Goal: Information Seeking & Learning: Learn about a topic

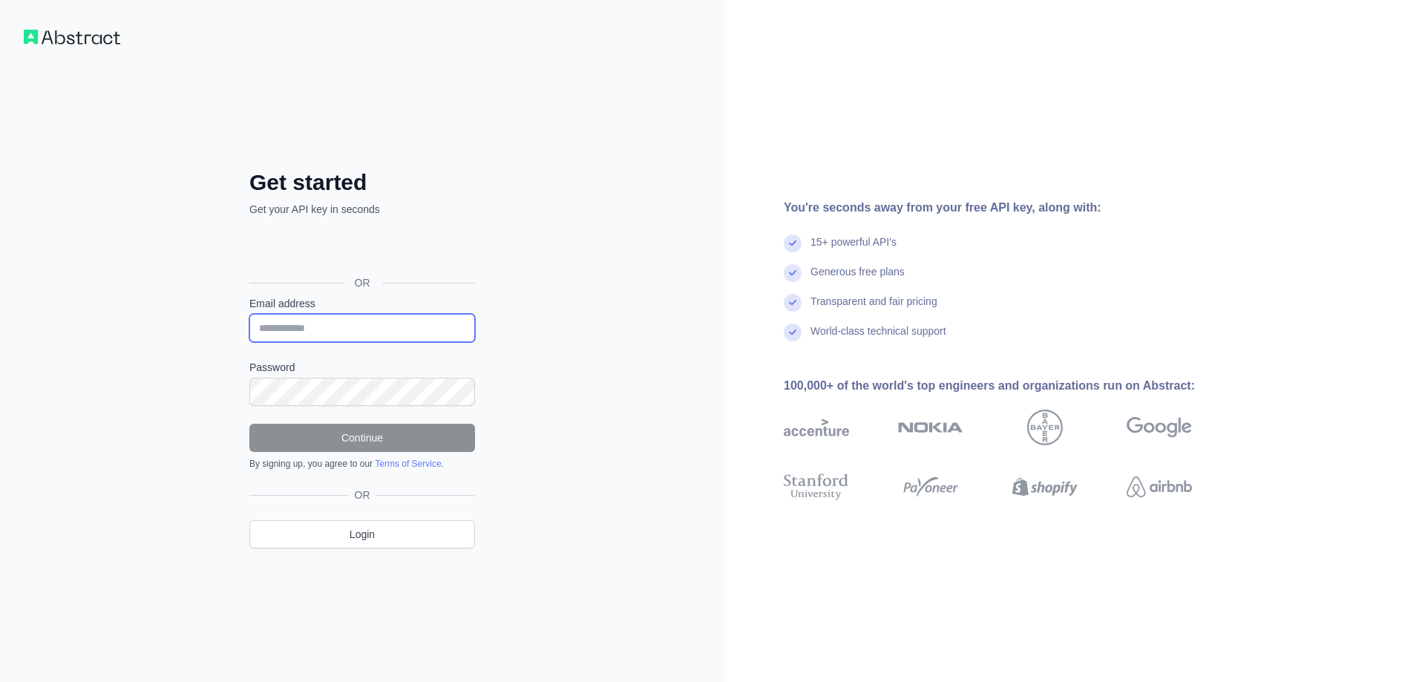
drag, startPoint x: 0, startPoint y: 0, endPoint x: 352, endPoint y: 334, distance: 485.1
click at [352, 334] on input "Email address" at bounding box center [362, 328] width 226 height 28
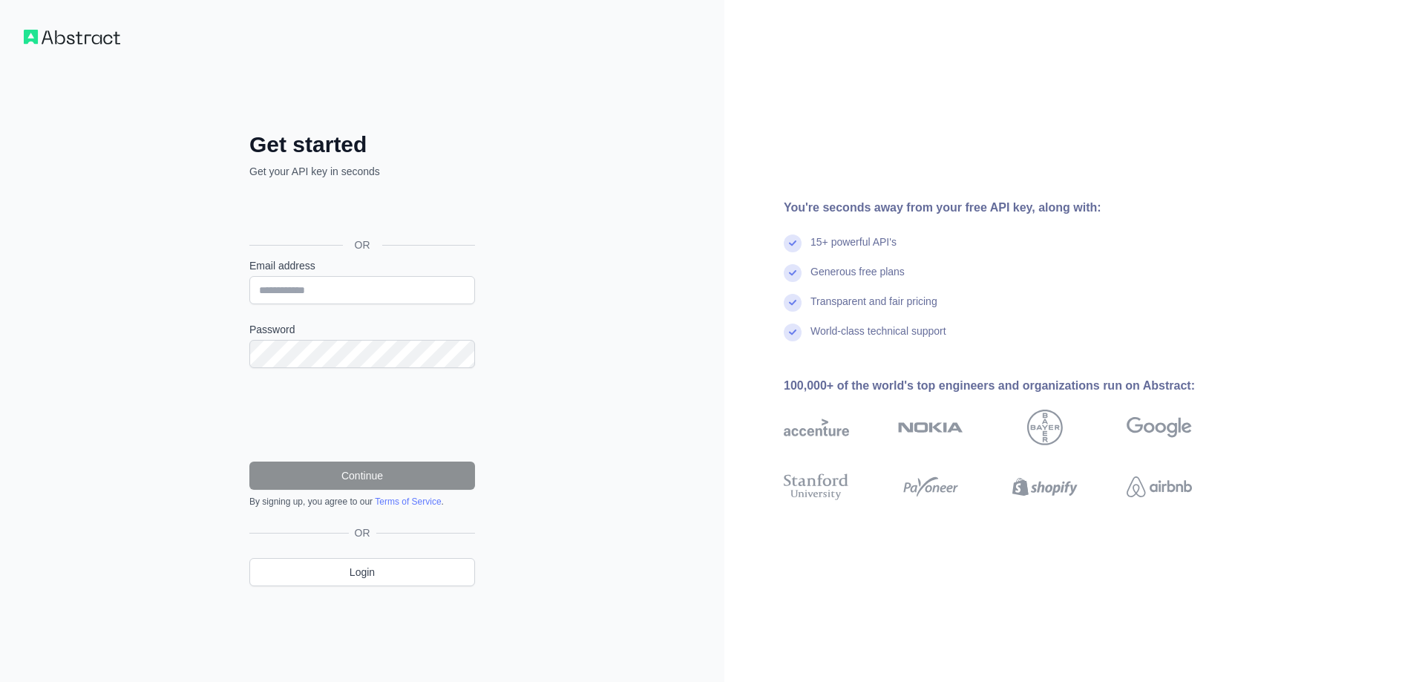
click at [638, 303] on div "Get started Get your API key in seconds OR Email address Password Continue By s…" at bounding box center [362, 341] width 724 height 682
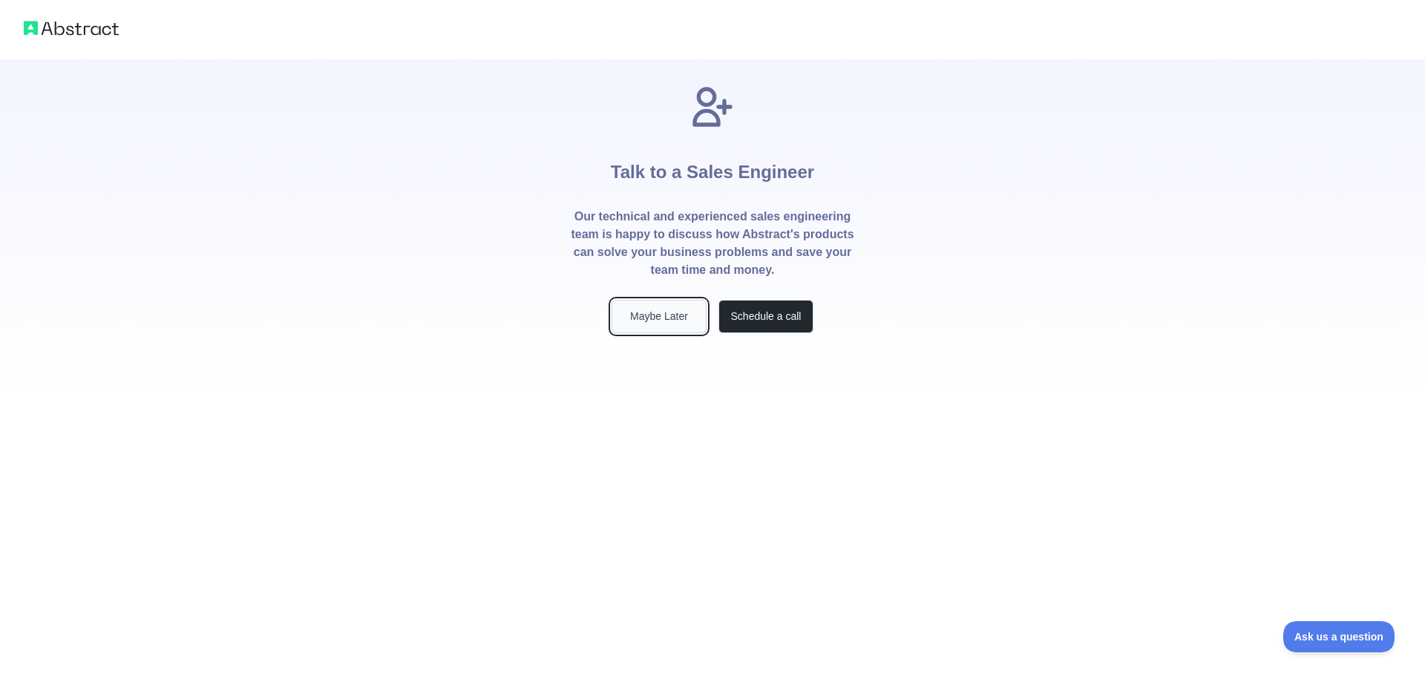
click at [649, 323] on button "Maybe Later" at bounding box center [659, 316] width 95 height 33
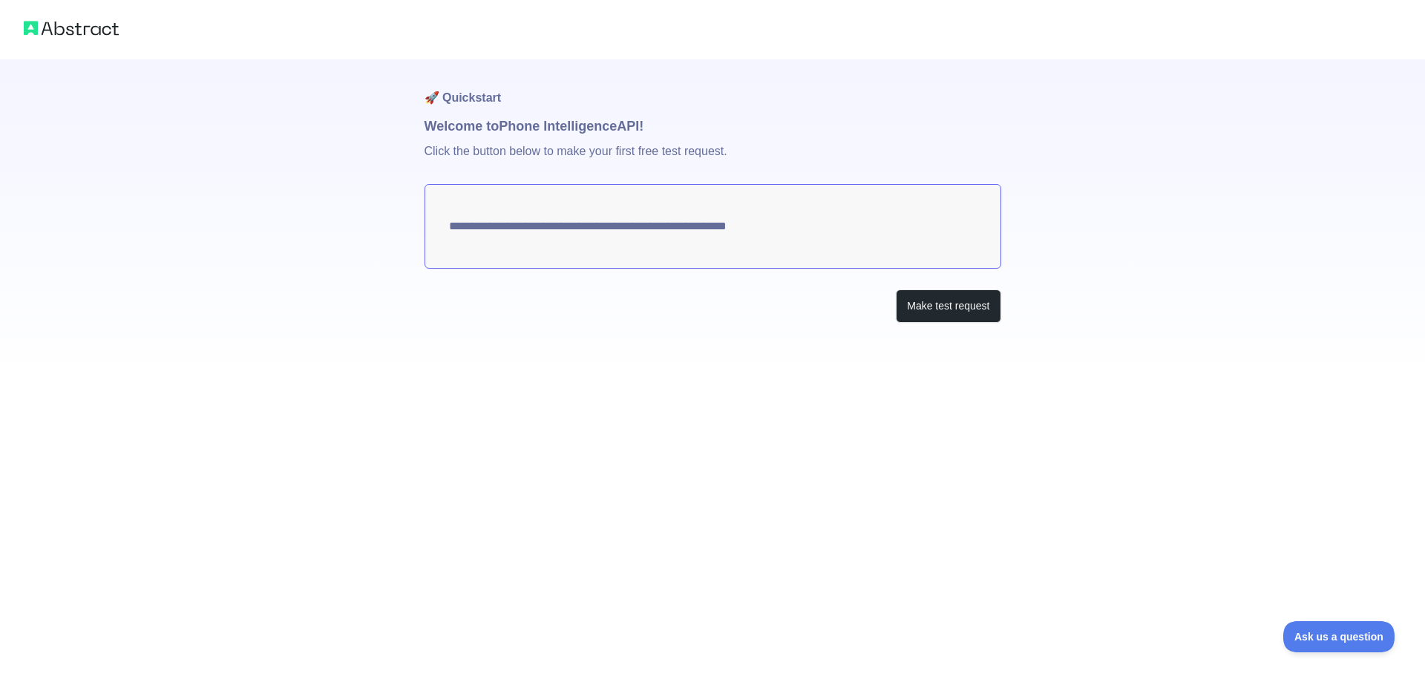
click at [736, 235] on textarea "**********" at bounding box center [713, 226] width 577 height 85
click at [934, 312] on button "Make test request" at bounding box center [948, 305] width 105 height 33
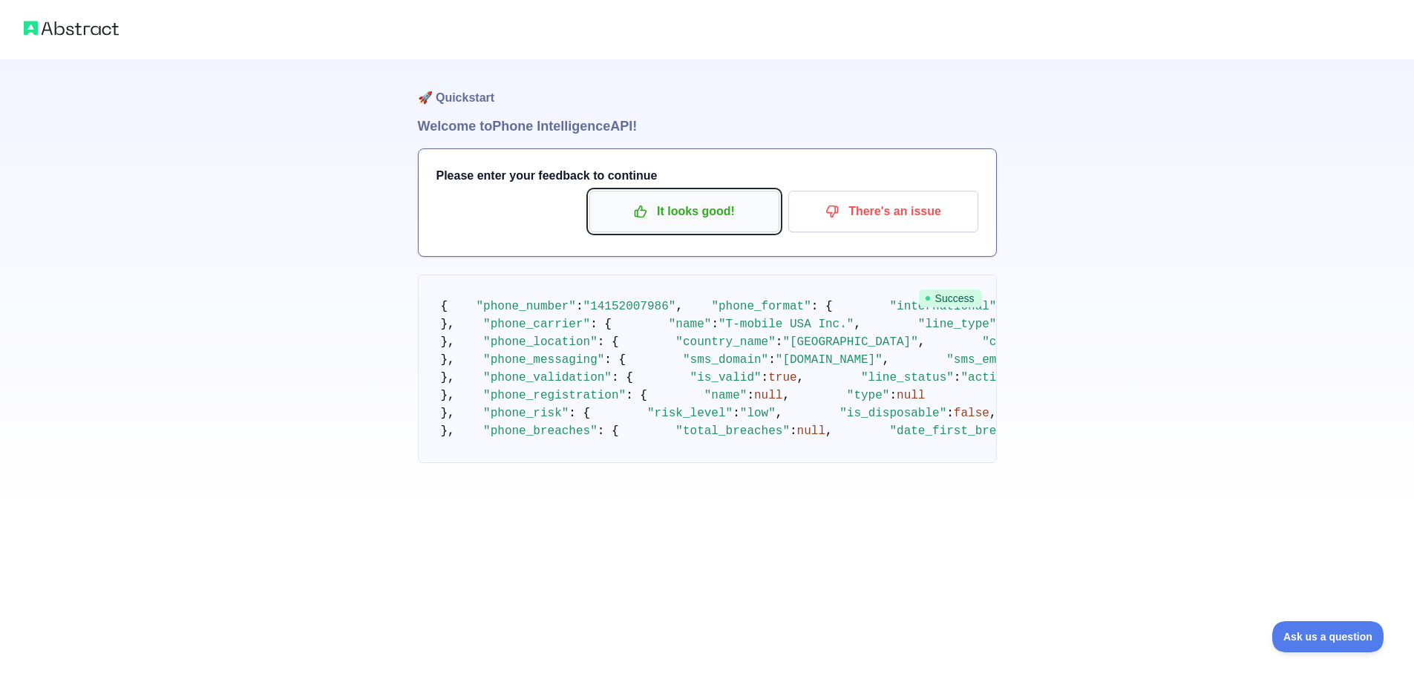
click at [709, 209] on p "It looks good!" at bounding box center [684, 211] width 168 height 25
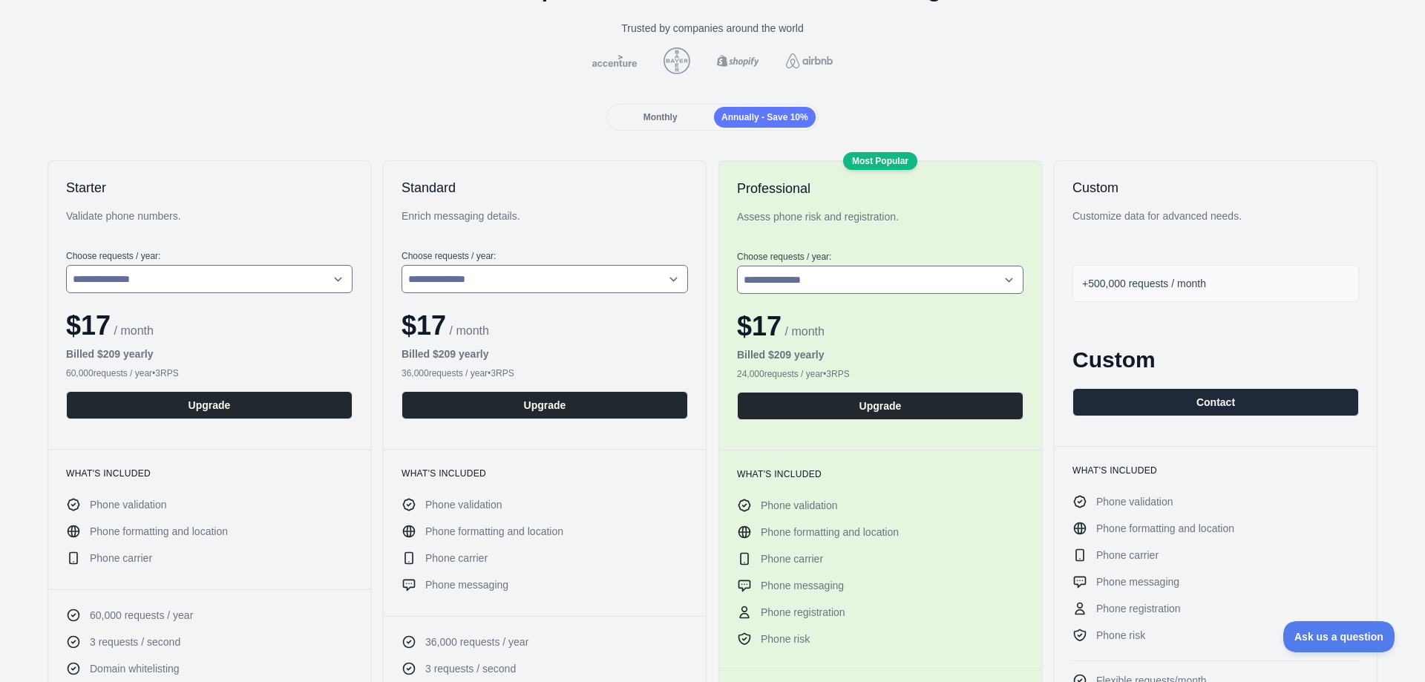
scroll to position [148, 0]
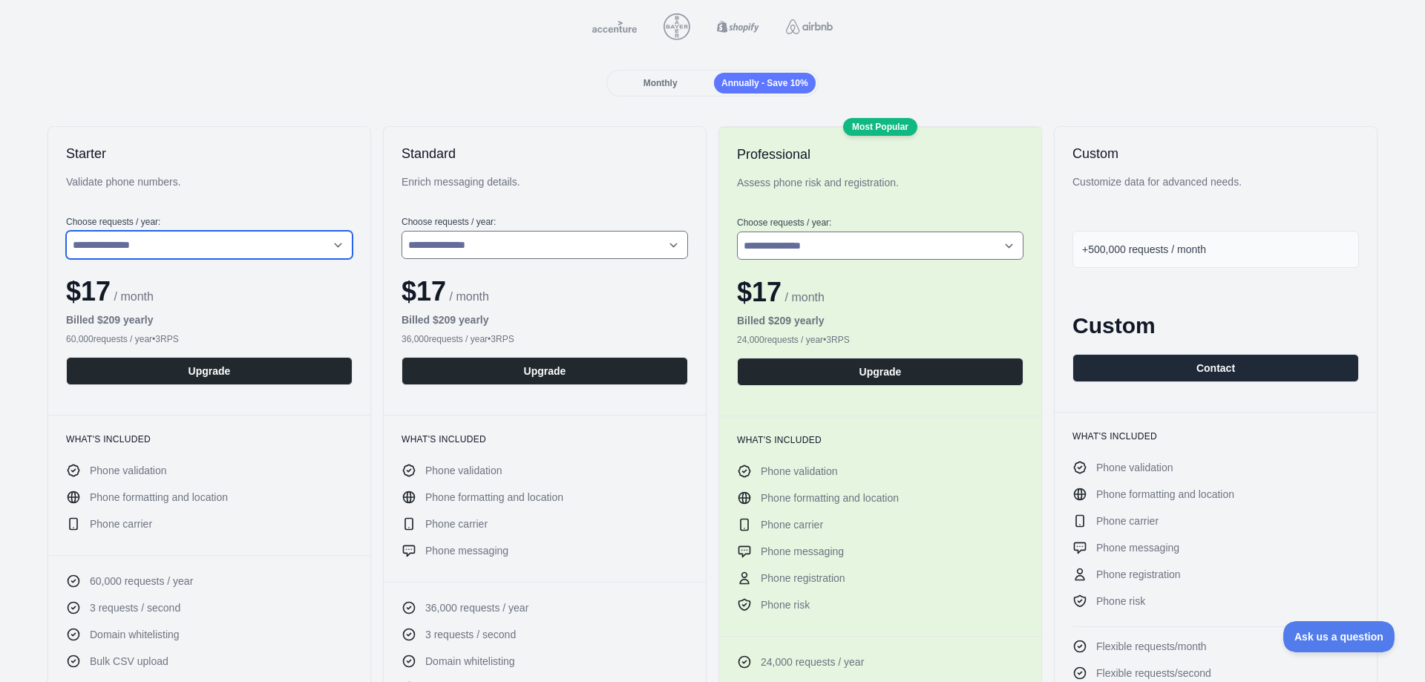
click at [272, 243] on select "**********" at bounding box center [209, 245] width 286 height 28
click at [172, 237] on select "**********" at bounding box center [209, 245] width 286 height 28
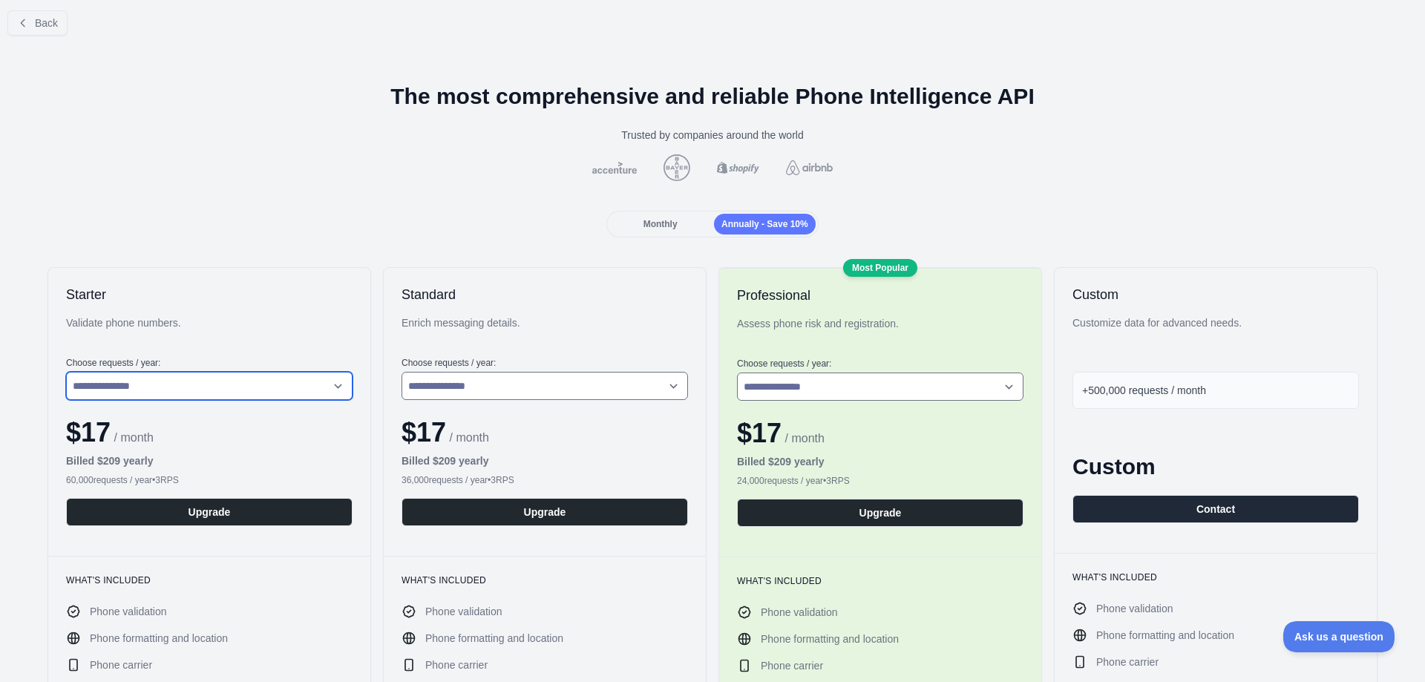
scroll to position [0, 0]
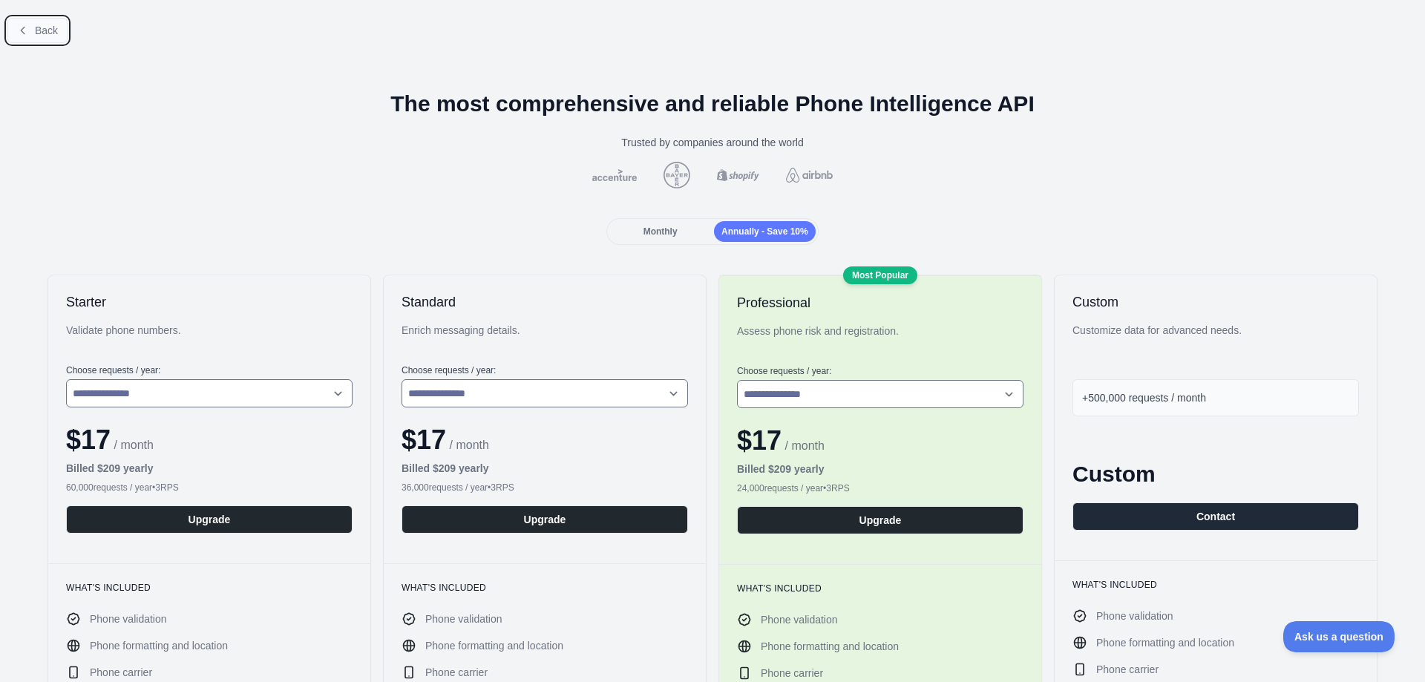
click at [45, 33] on span "Back" at bounding box center [46, 30] width 23 height 12
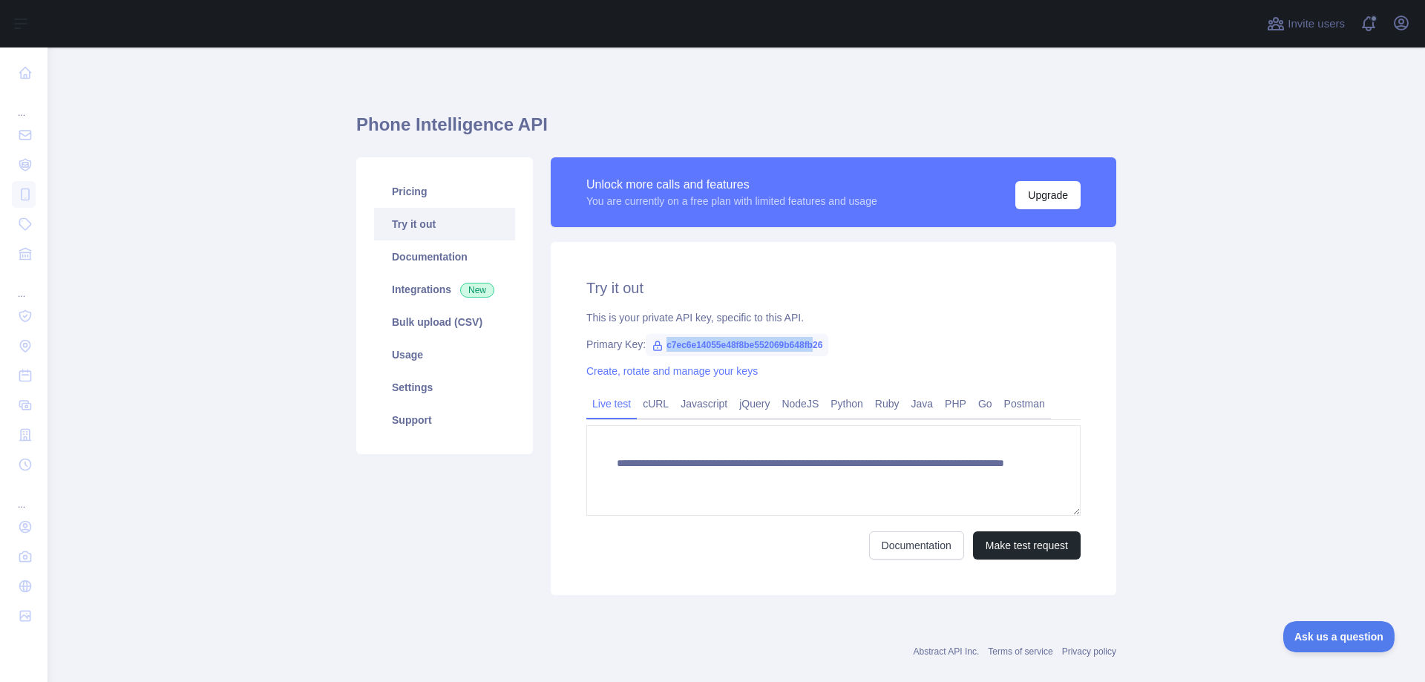
drag, startPoint x: 658, startPoint y: 346, endPoint x: 808, endPoint y: 344, distance: 150.7
click at [808, 344] on span "c7ec6e14055e48f8be552069b648fb26" at bounding box center [737, 345] width 183 height 22
click at [658, 402] on link "cURL" at bounding box center [656, 404] width 38 height 24
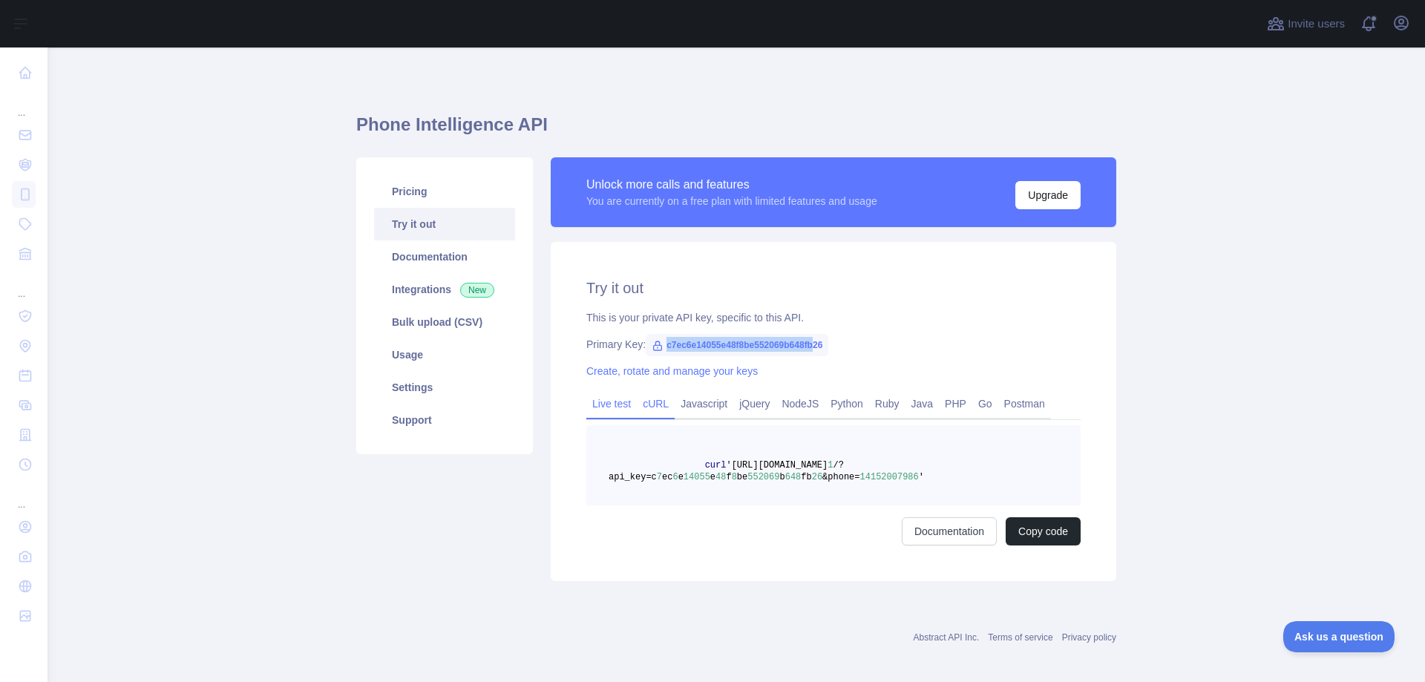
click at [593, 406] on link "Live test" at bounding box center [611, 404] width 50 height 24
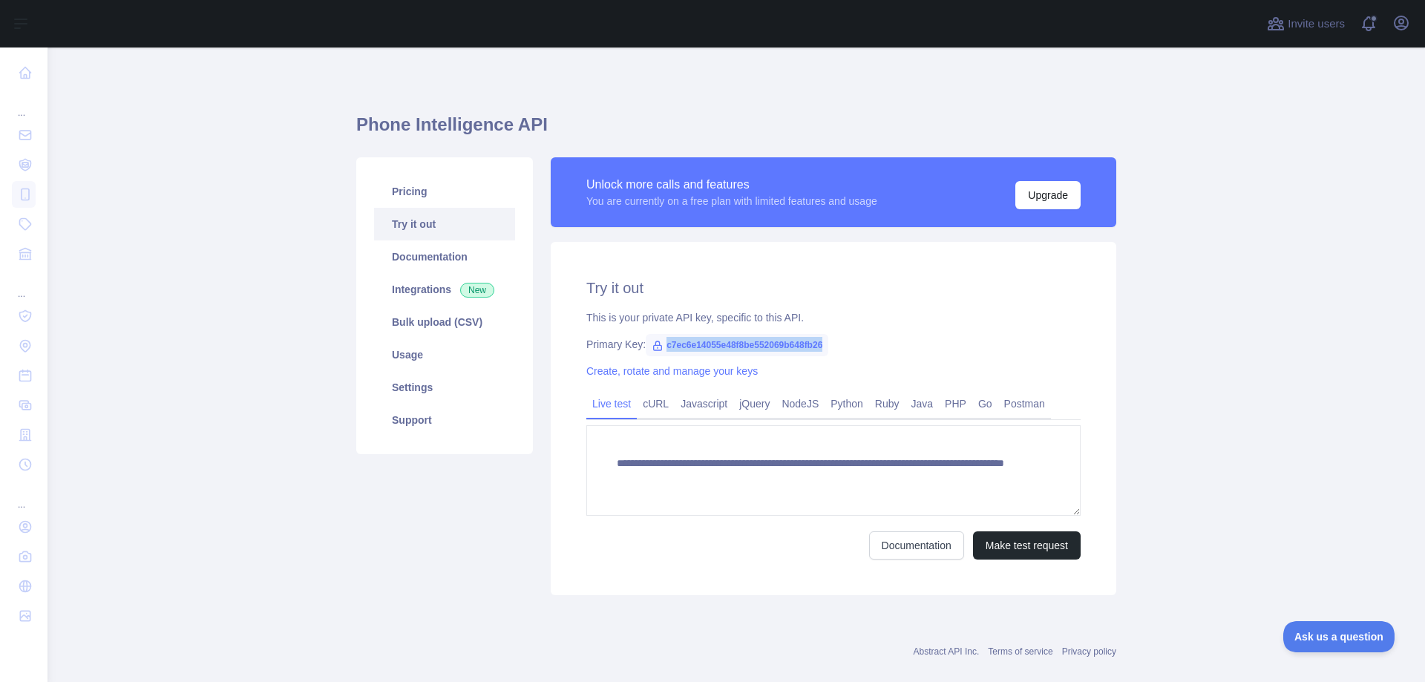
drag, startPoint x: 816, startPoint y: 344, endPoint x: 658, endPoint y: 350, distance: 158.2
click at [658, 350] on span "c7ec6e14055e48f8be552069b648fb26" at bounding box center [737, 345] width 183 height 22
drag, startPoint x: 580, startPoint y: 348, endPoint x: 845, endPoint y: 341, distance: 265.0
click at [845, 341] on div "Primary Key: c7ec6e14055e48f8be552069b648fb26" at bounding box center [833, 344] width 494 height 15
copy div "Primary Key: c7ec6e14055e48f8be552069b648fb26"
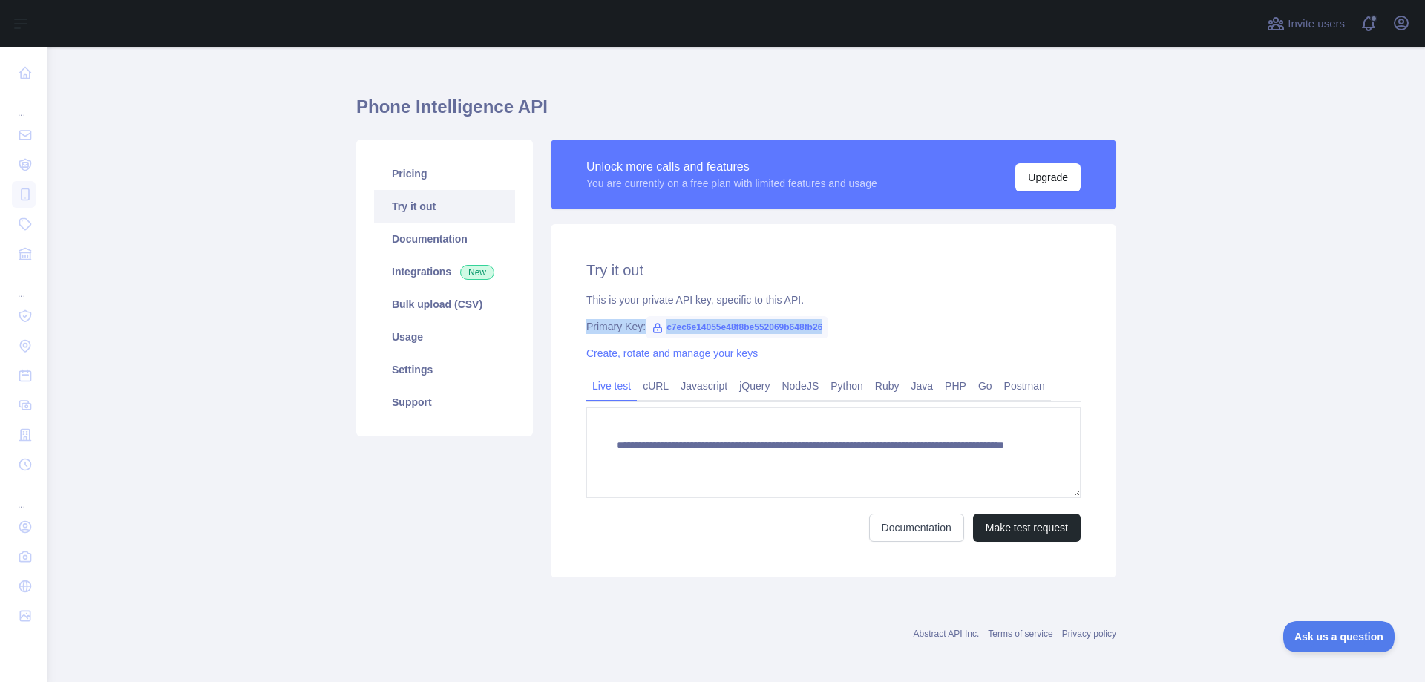
scroll to position [23, 0]
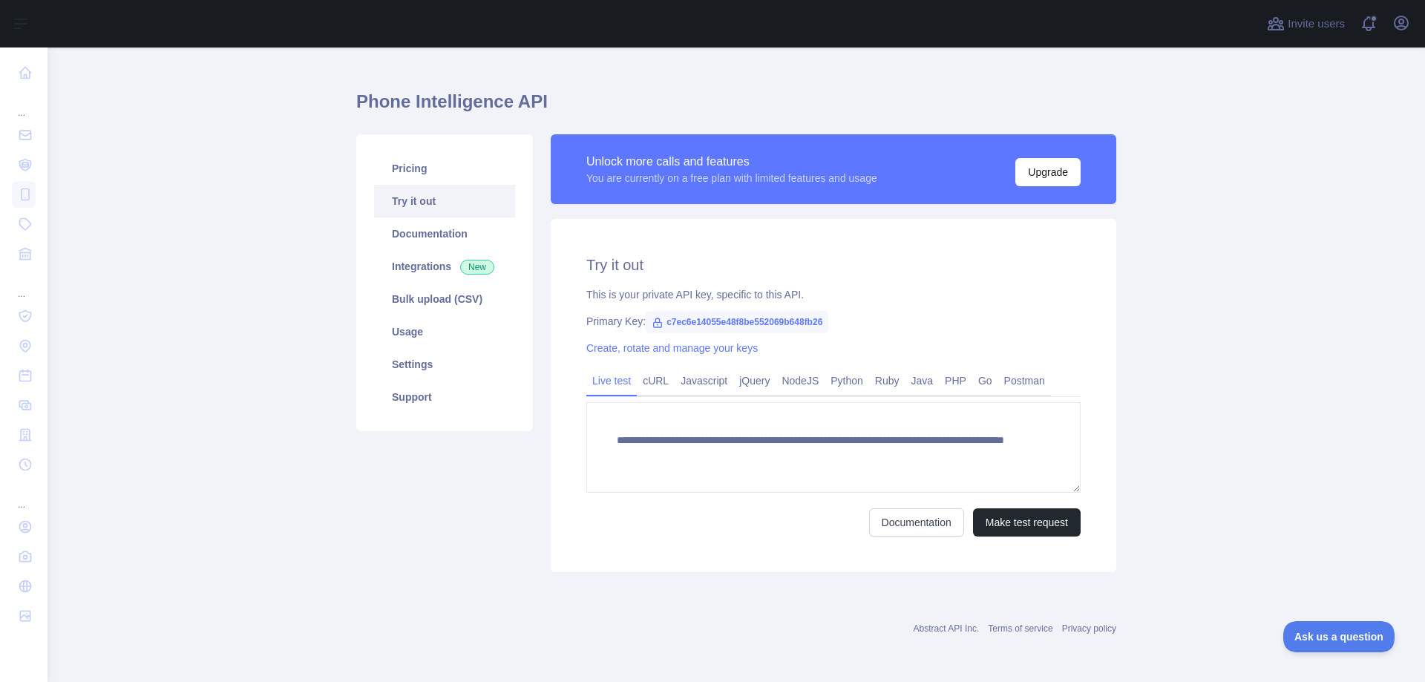
drag, startPoint x: 985, startPoint y: 525, endPoint x: 1128, endPoint y: 610, distance: 166.4
click at [1128, 610] on main "**********" at bounding box center [737, 365] width 1378 height 635
click at [1033, 528] on button "Make test request" at bounding box center [1027, 522] width 108 height 28
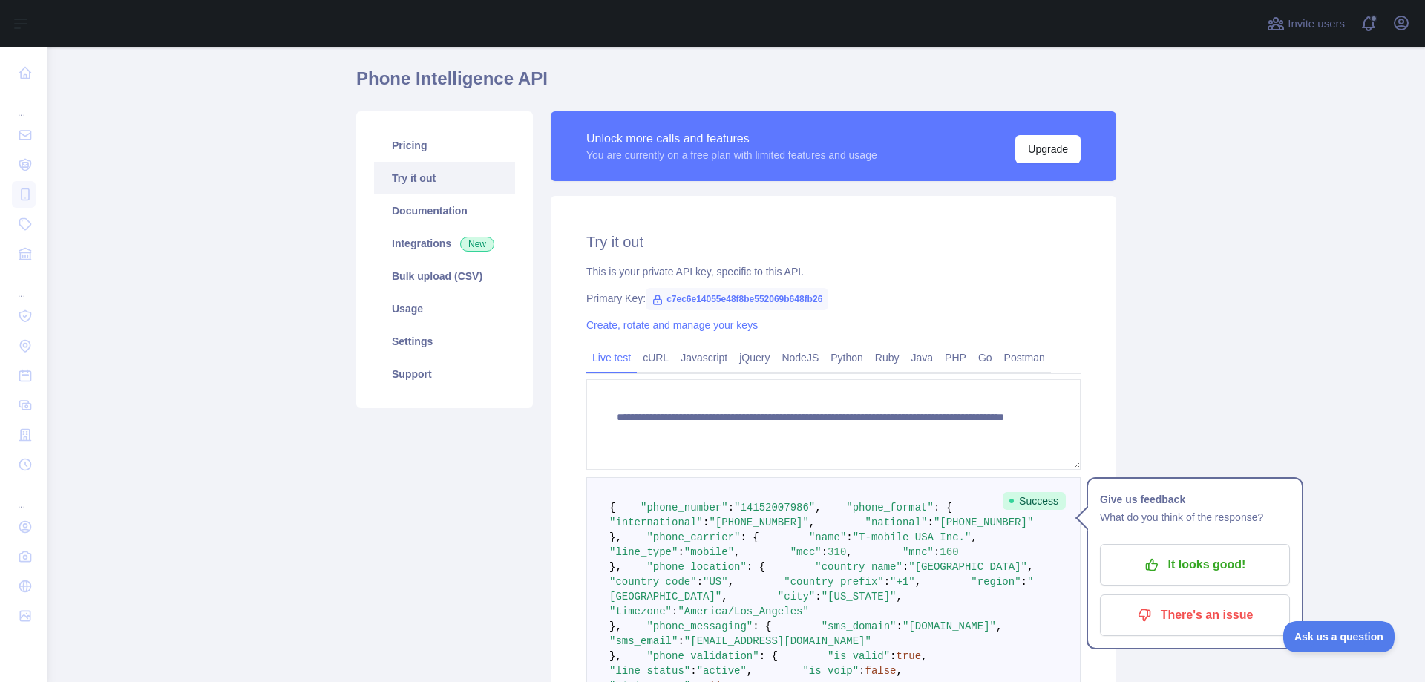
scroll to position [13, 0]
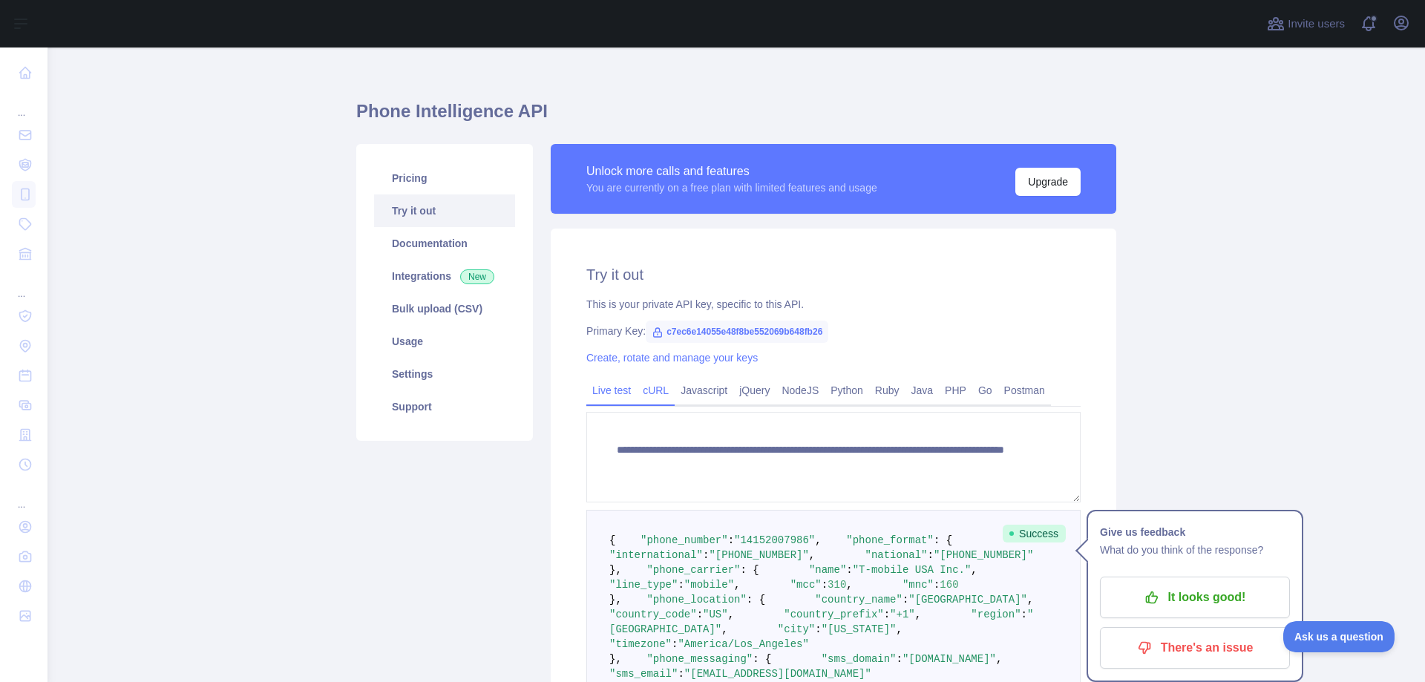
click at [642, 393] on link "cURL" at bounding box center [656, 391] width 38 height 24
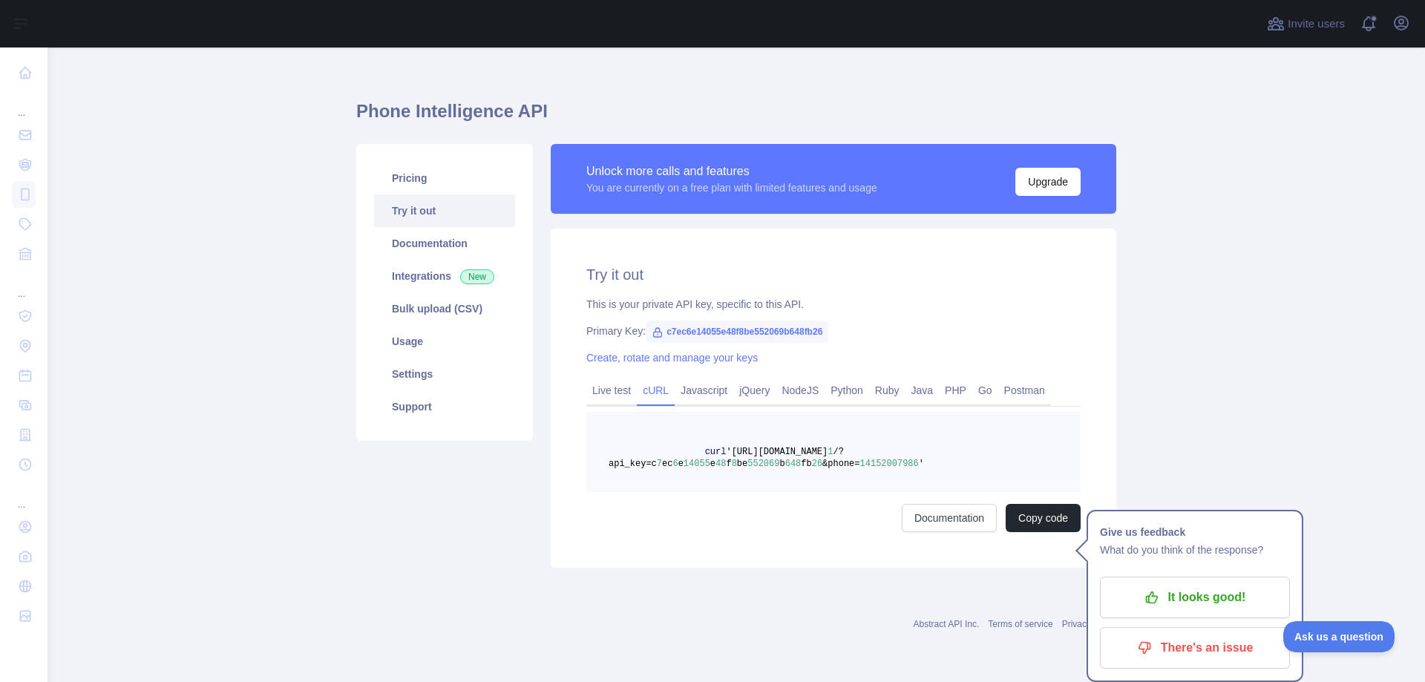
click at [896, 472] on pre "curl 'https://phoneintelligence.abstractapi.com/v 1 /?api_key=c 7 ec 6 e 14055 …" at bounding box center [833, 452] width 494 height 80
click at [617, 385] on link "Live test" at bounding box center [611, 391] width 50 height 24
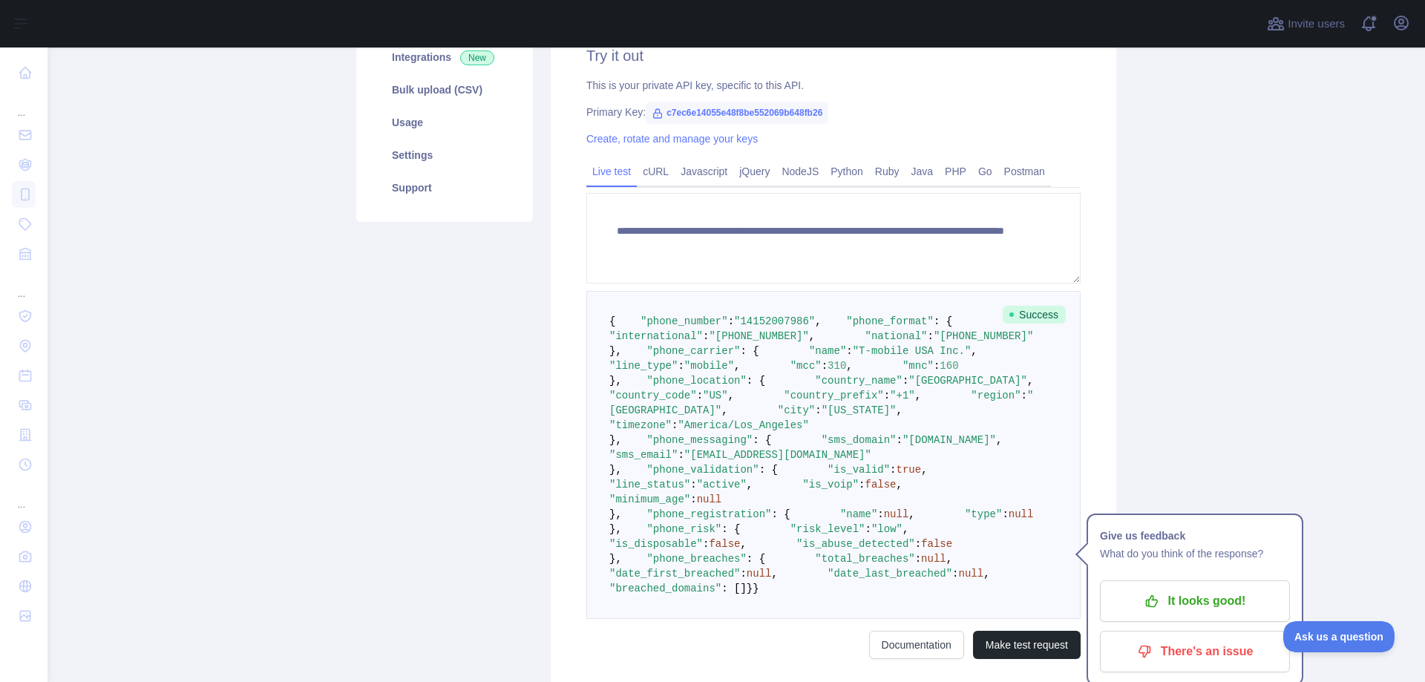
scroll to position [236, 0]
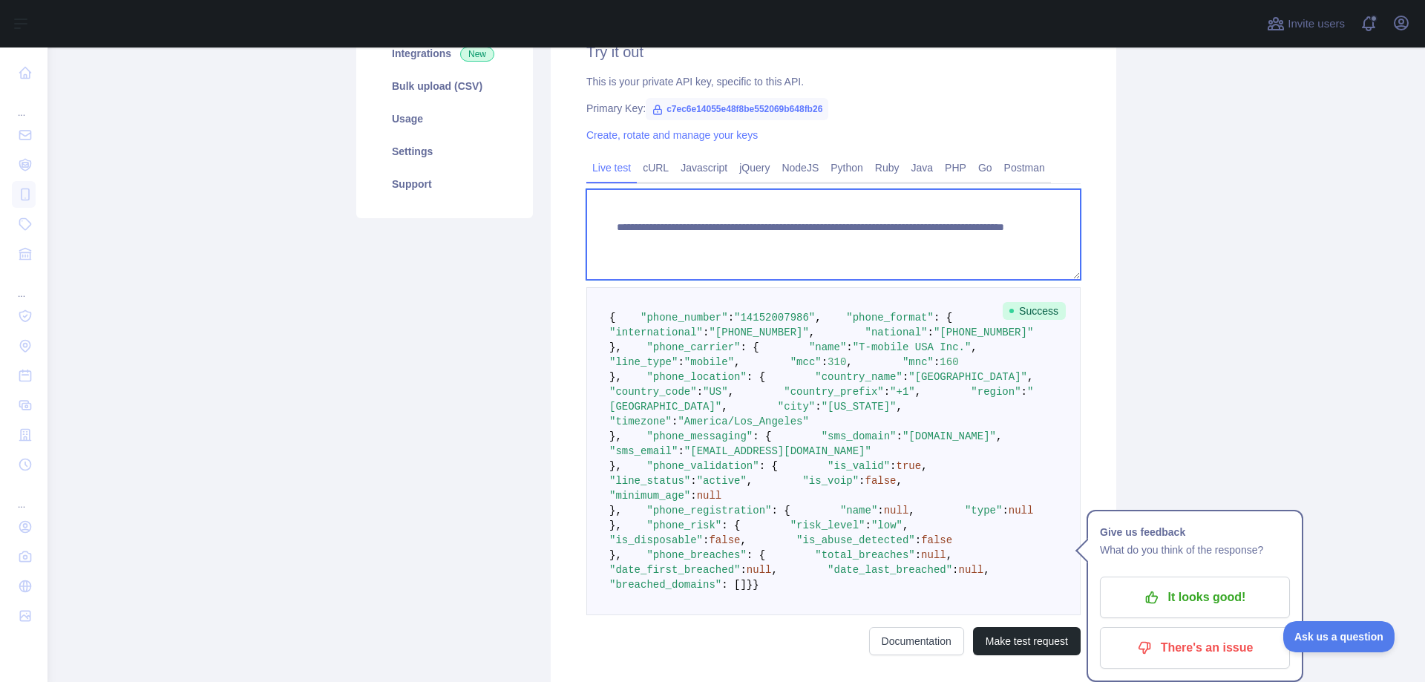
click at [845, 246] on textarea "**********" at bounding box center [833, 234] width 494 height 91
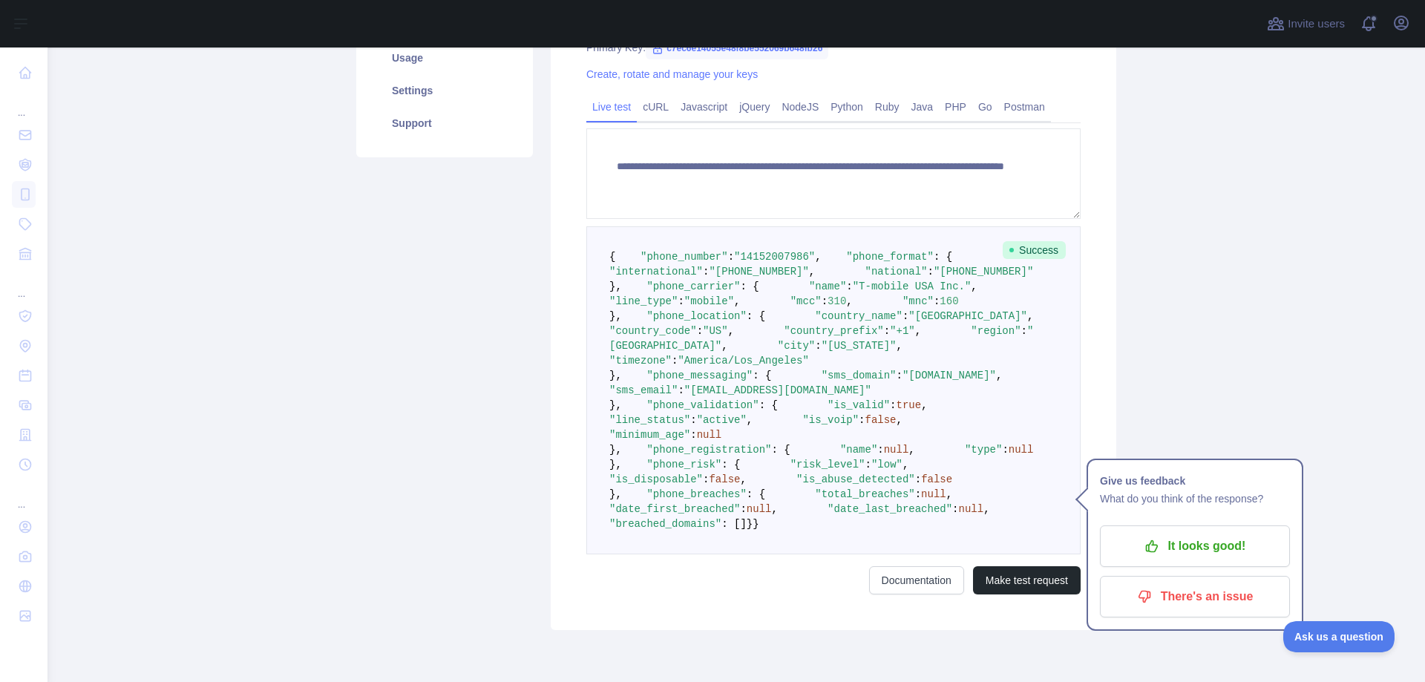
scroll to position [148, 0]
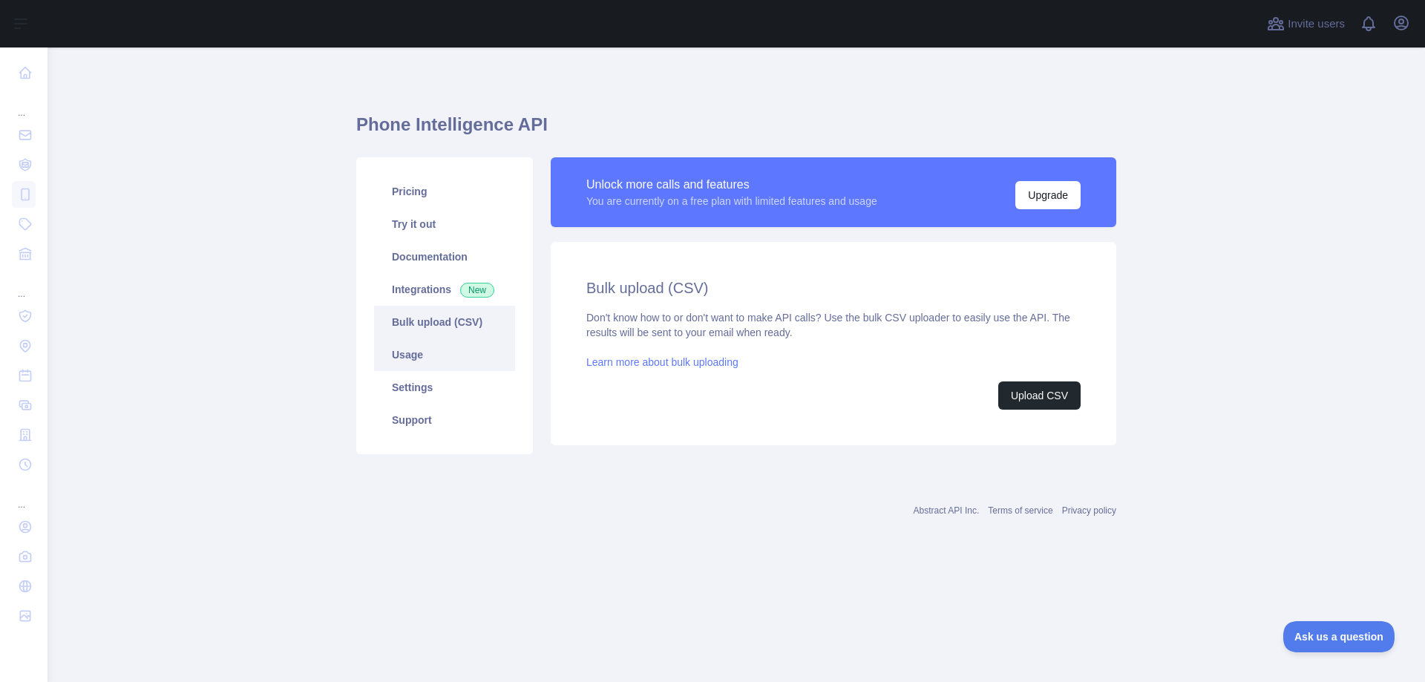
click at [467, 358] on link "Usage" at bounding box center [444, 354] width 141 height 33
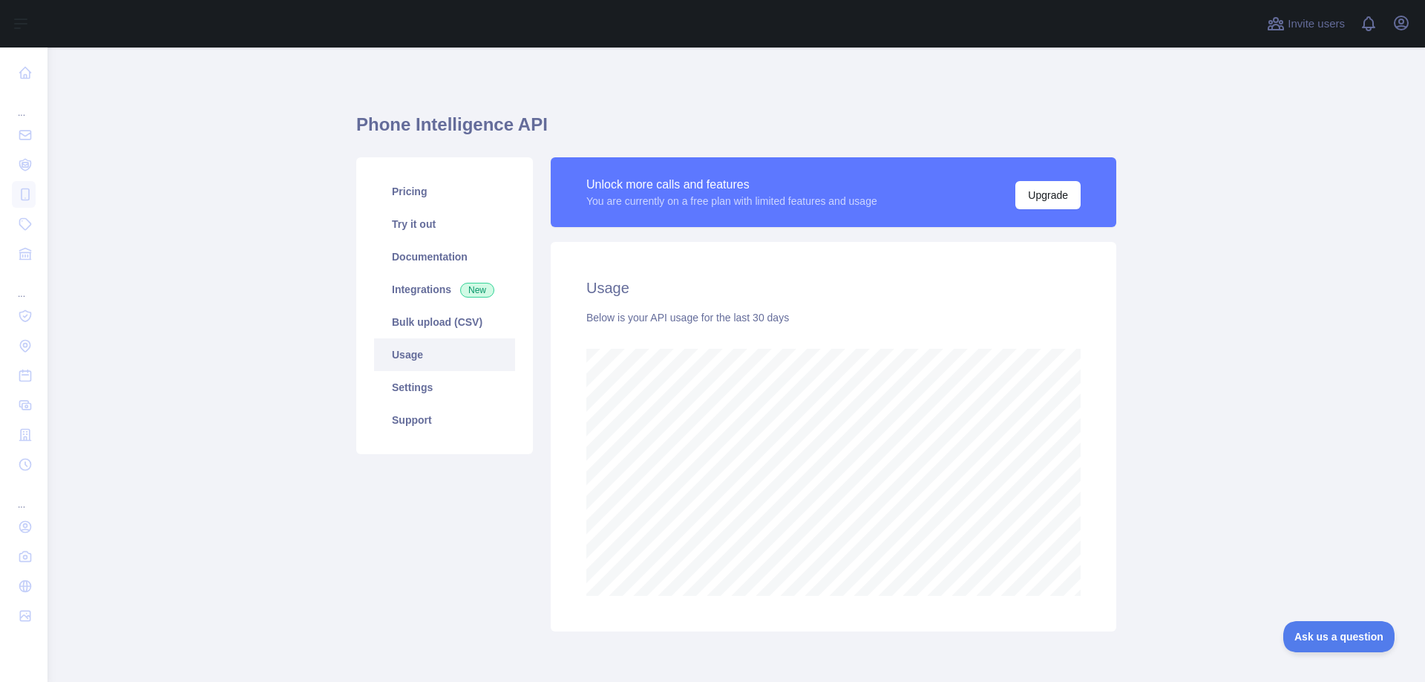
scroll to position [635, 1366]
click at [433, 390] on link "Settings" at bounding box center [444, 387] width 141 height 33
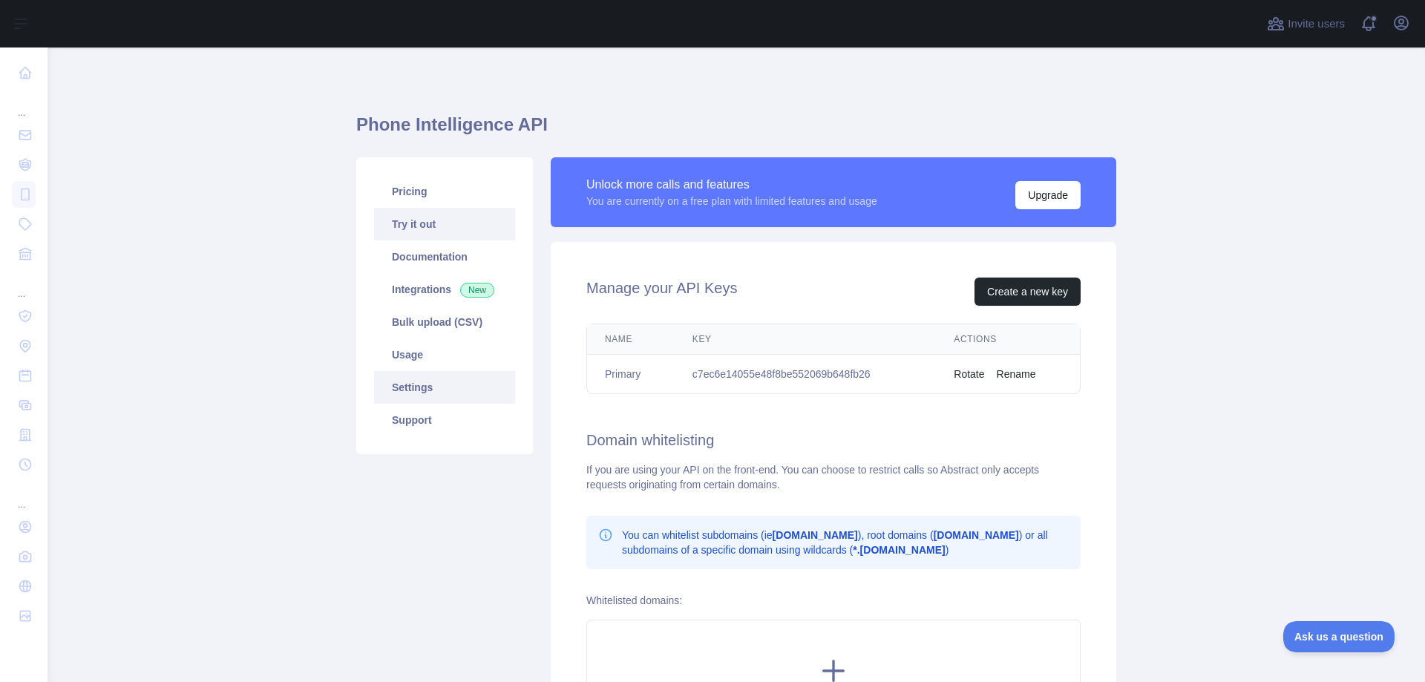
click at [425, 223] on link "Try it out" at bounding box center [444, 224] width 141 height 33
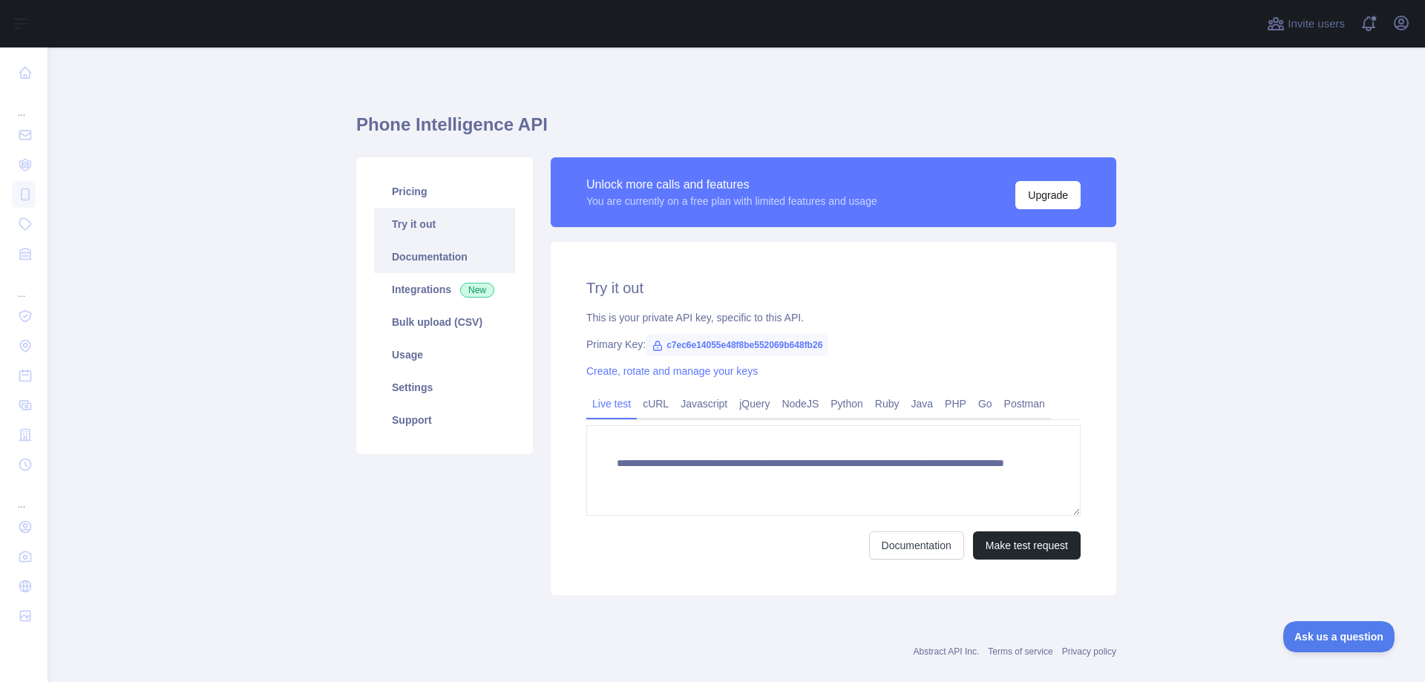
click at [417, 269] on link "Documentation" at bounding box center [444, 256] width 141 height 33
click at [591, 347] on div "Primary Key: c7ec6e14055e48f8be552069b648fb26" at bounding box center [833, 344] width 494 height 15
copy div "Primary Key: c7ec6e14055e48f8be552069b648fb26"
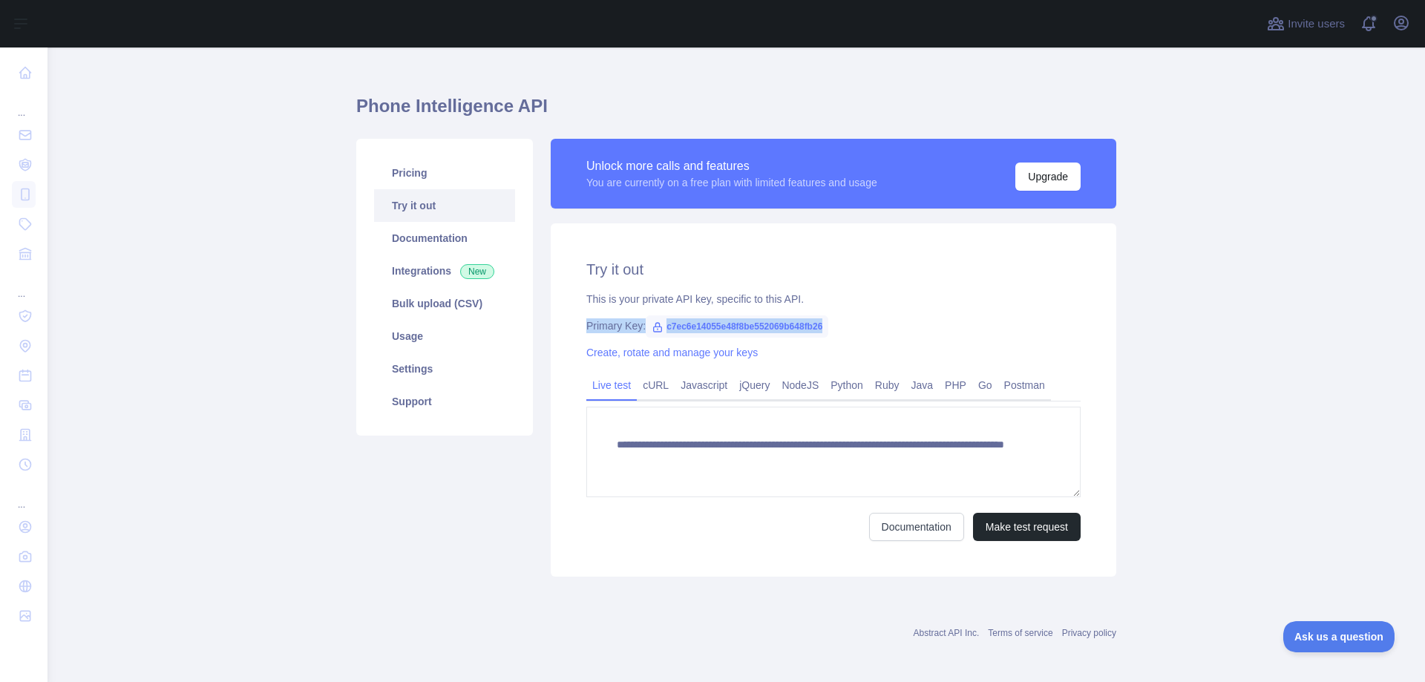
scroll to position [23, 0]
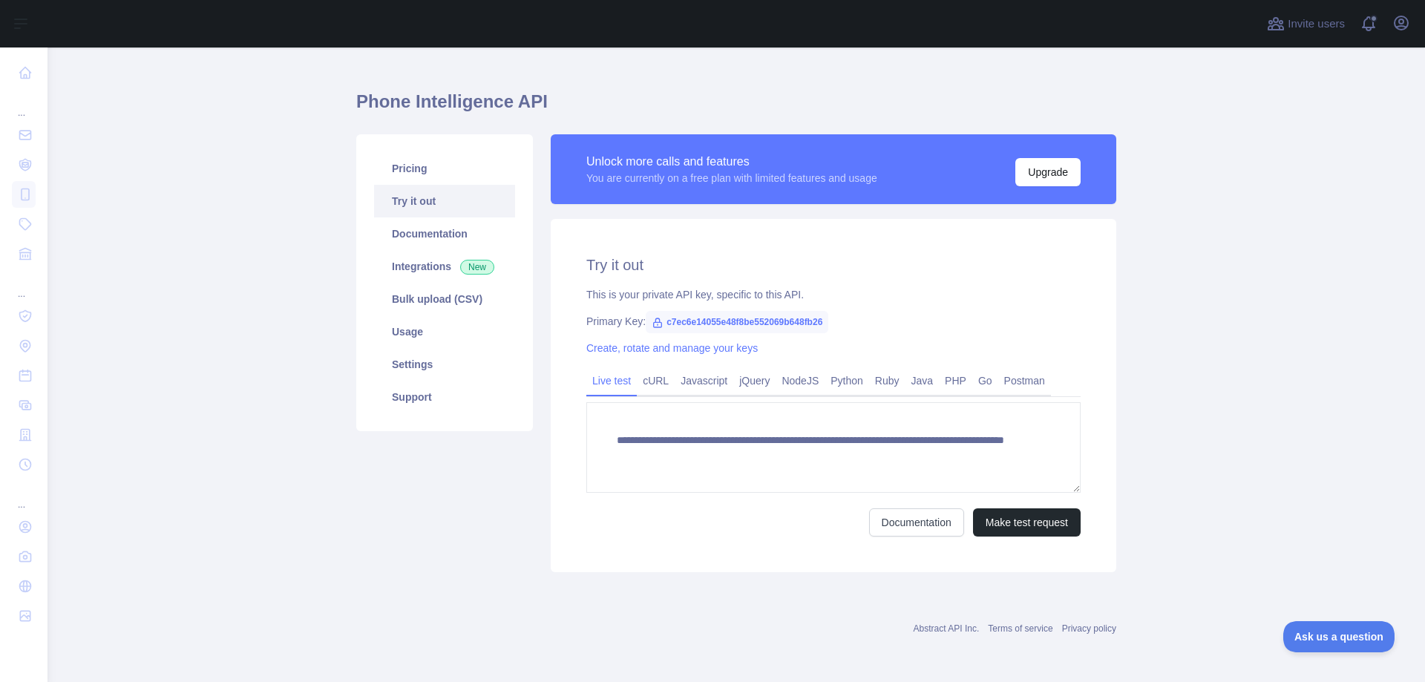
click at [656, 530] on div "Documentation Make test request" at bounding box center [833, 522] width 494 height 28
click at [425, 335] on link "Usage" at bounding box center [444, 331] width 141 height 33
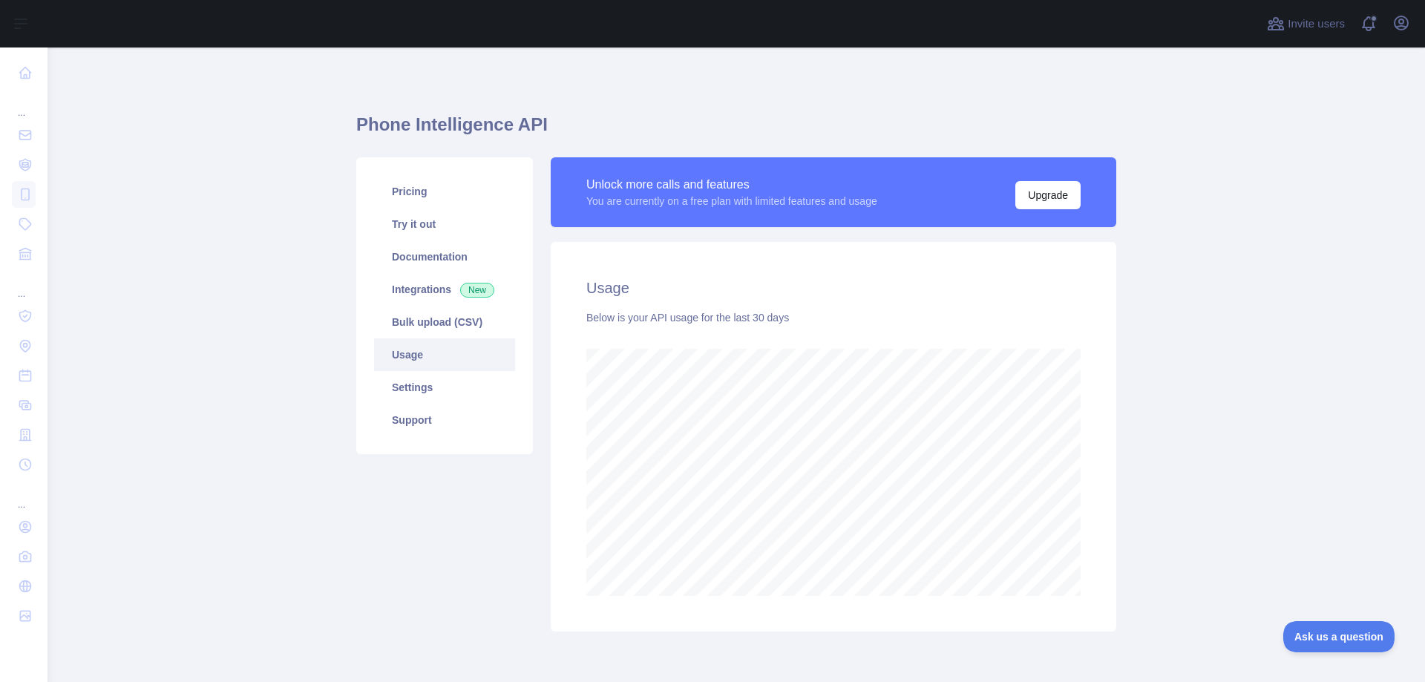
scroll to position [635, 1366]
click at [1093, 377] on div "Usage Below is your API usage for the last 30 days" at bounding box center [834, 437] width 566 height 390
click at [419, 391] on link "Settings" at bounding box center [444, 387] width 141 height 33
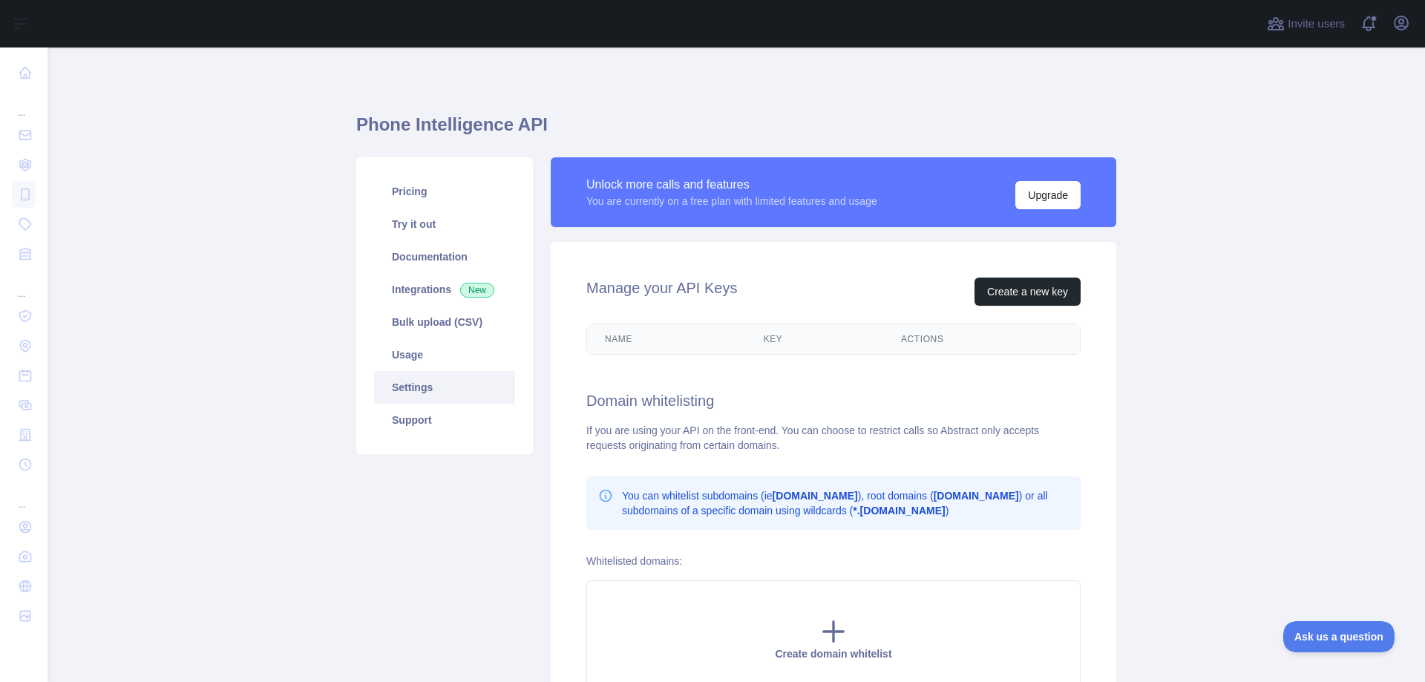
click at [779, 344] on th "Key" at bounding box center [814, 339] width 137 height 30
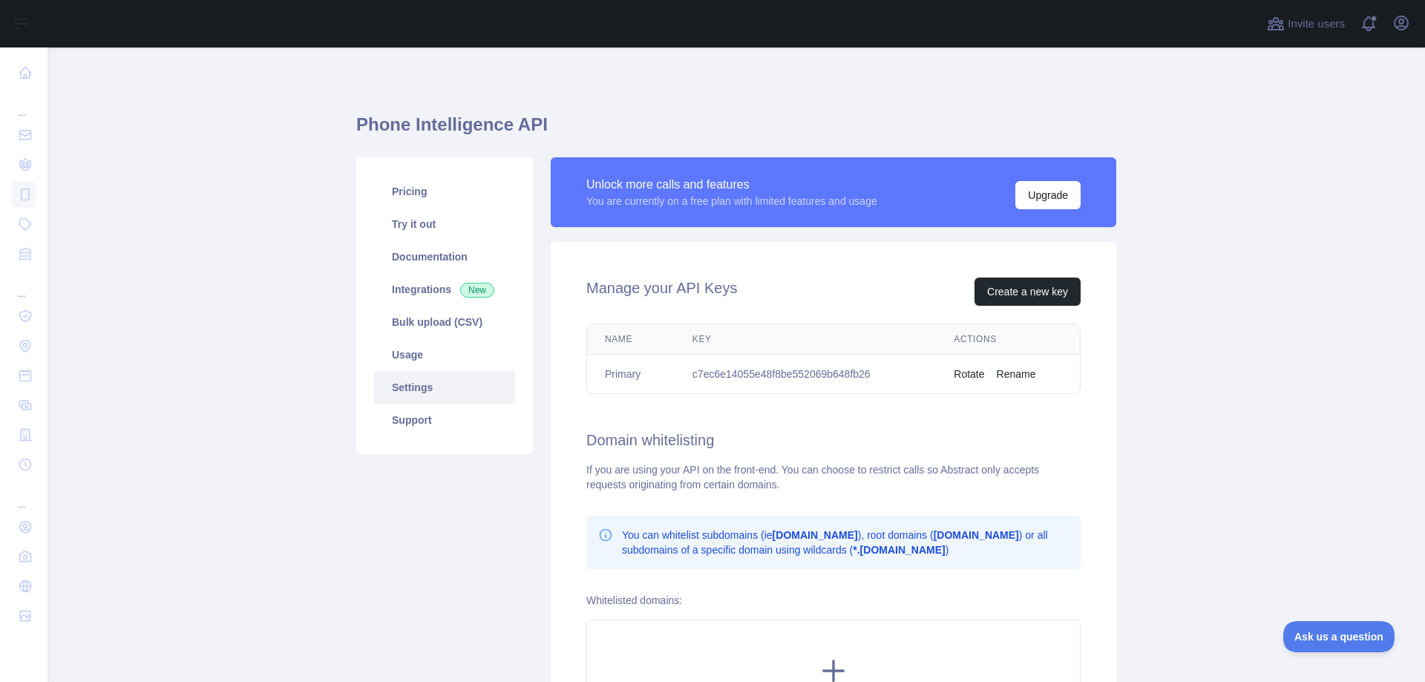
click at [980, 344] on th "Actions" at bounding box center [1008, 339] width 144 height 30
click at [980, 340] on th "Actions" at bounding box center [1008, 339] width 144 height 30
click at [402, 428] on link "Support" at bounding box center [444, 420] width 141 height 33
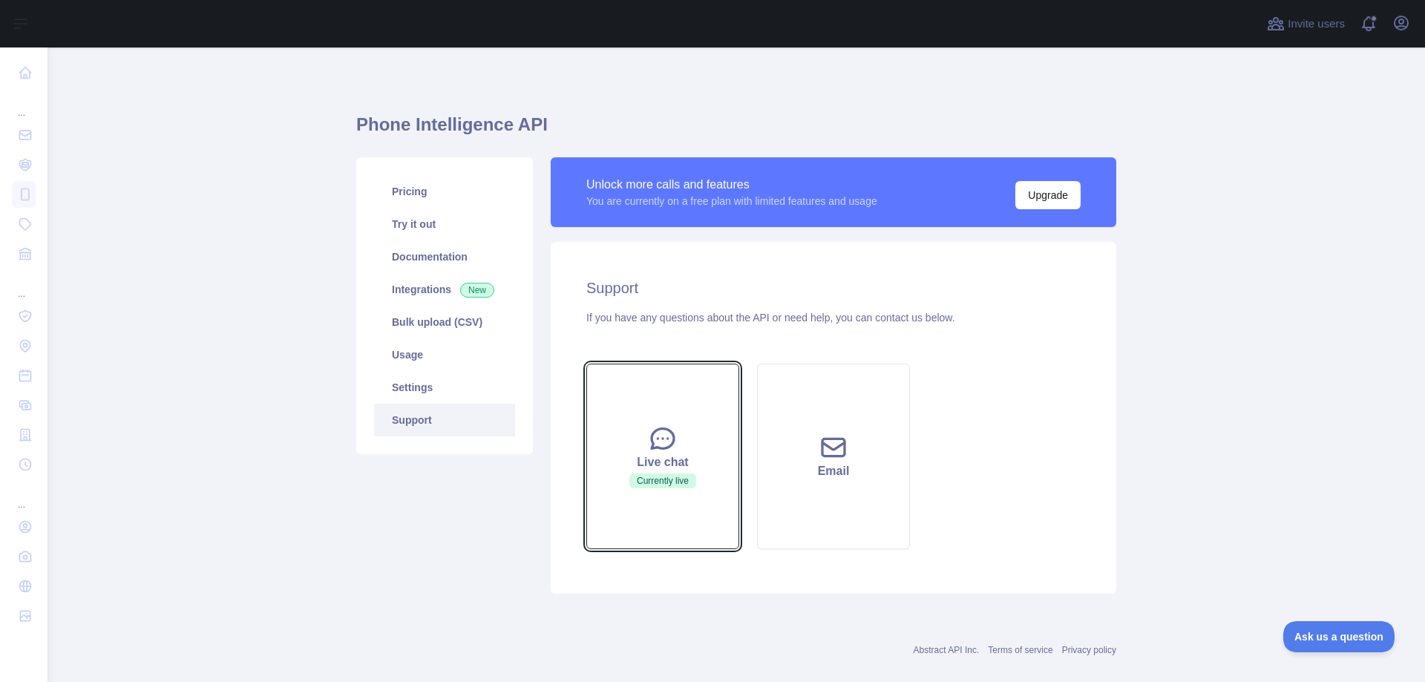
click at [648, 428] on icon at bounding box center [663, 439] width 30 height 30
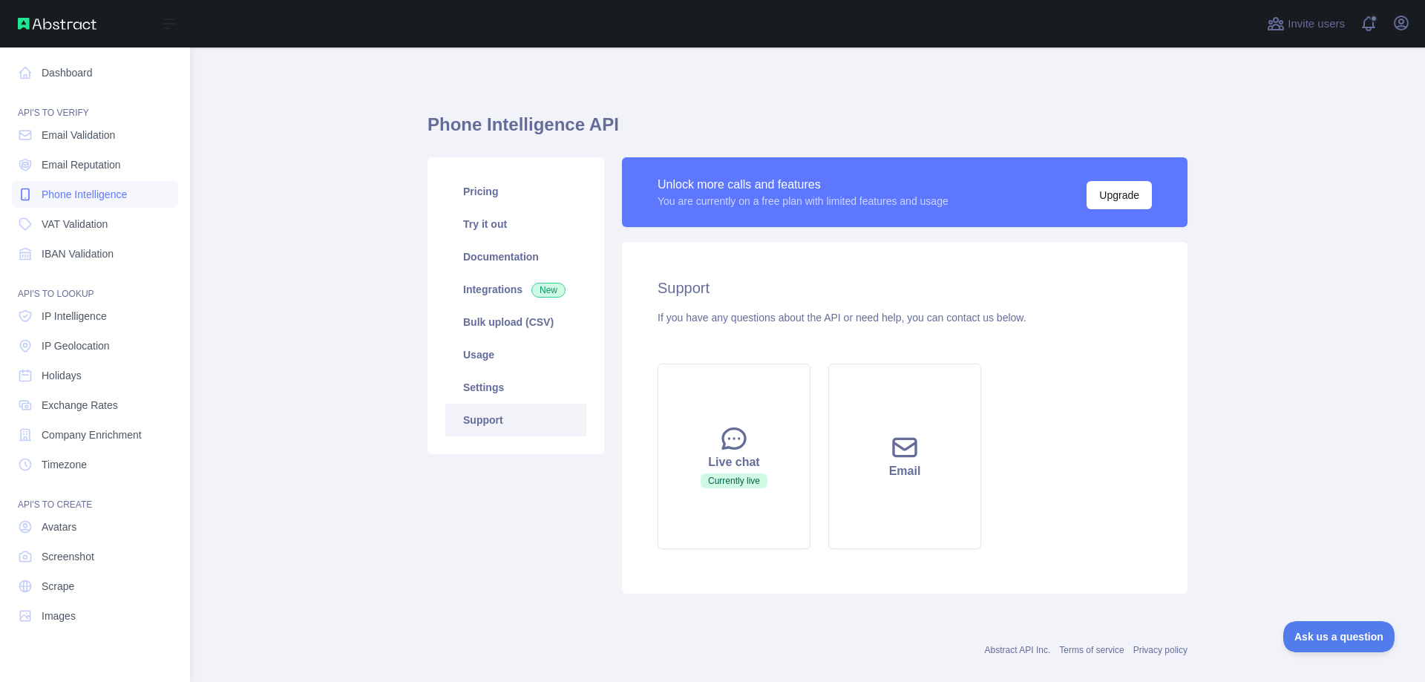
click at [91, 196] on span "Phone Intelligence" at bounding box center [84, 194] width 85 height 15
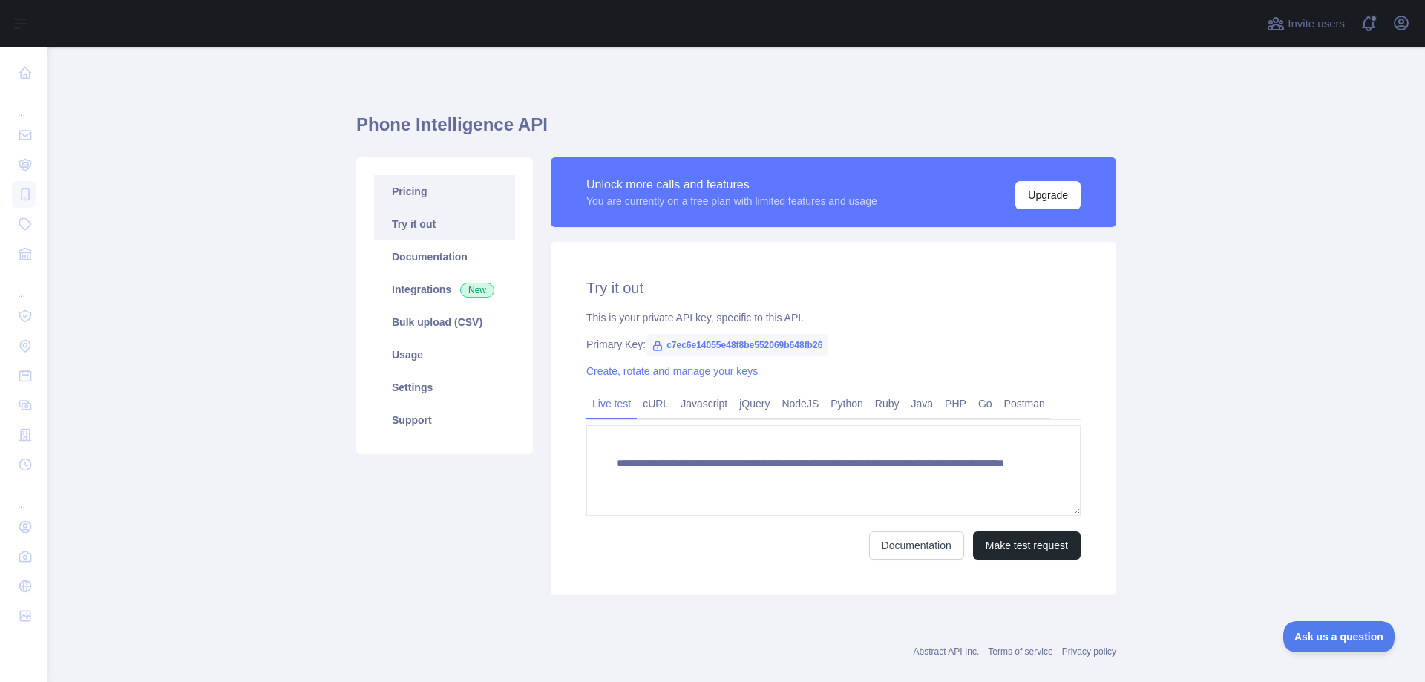
click at [449, 194] on link "Pricing" at bounding box center [444, 191] width 141 height 33
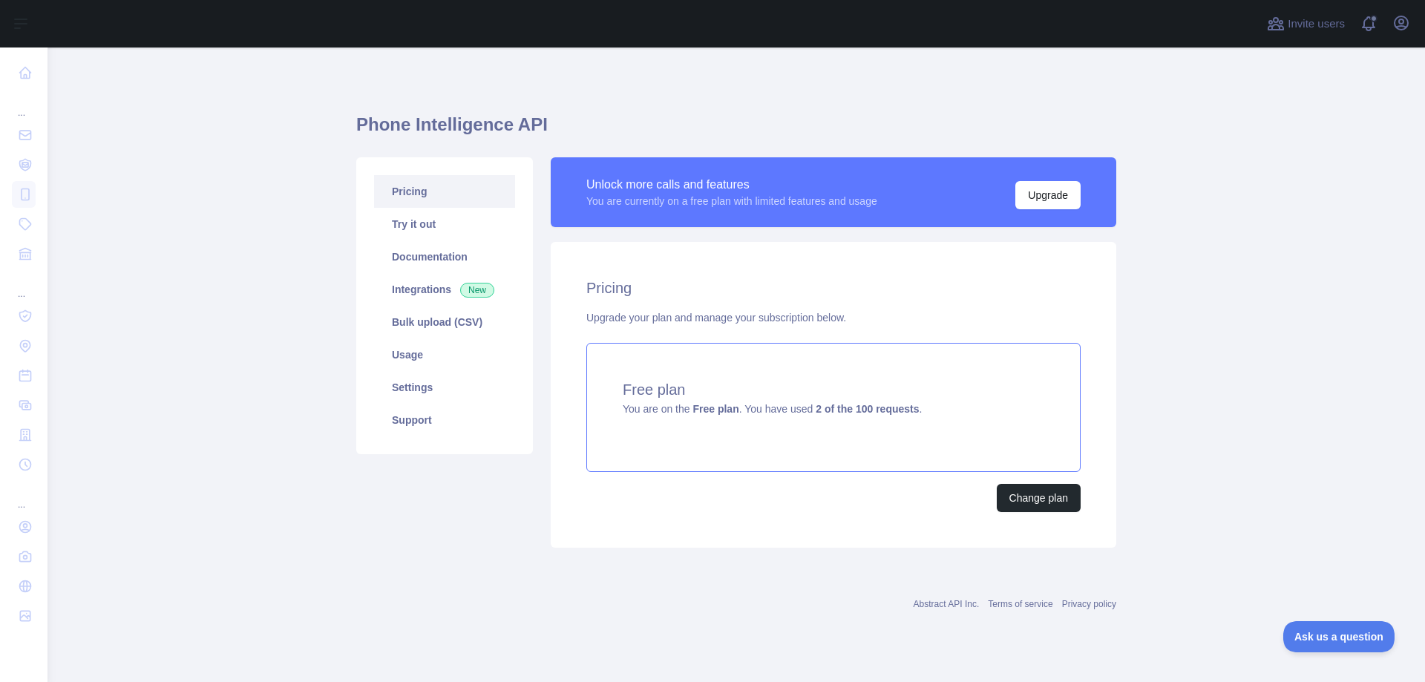
click at [735, 410] on strong "Free plan" at bounding box center [715, 409] width 46 height 12
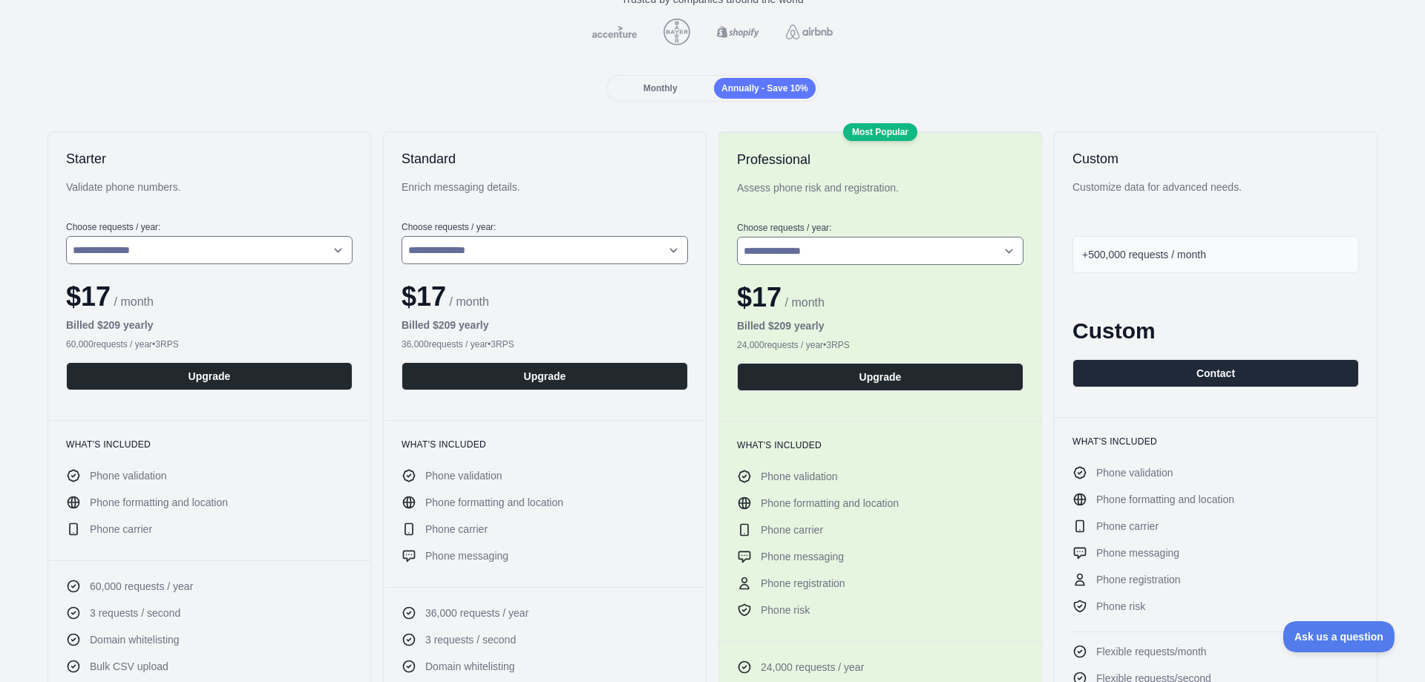
scroll to position [131, 0]
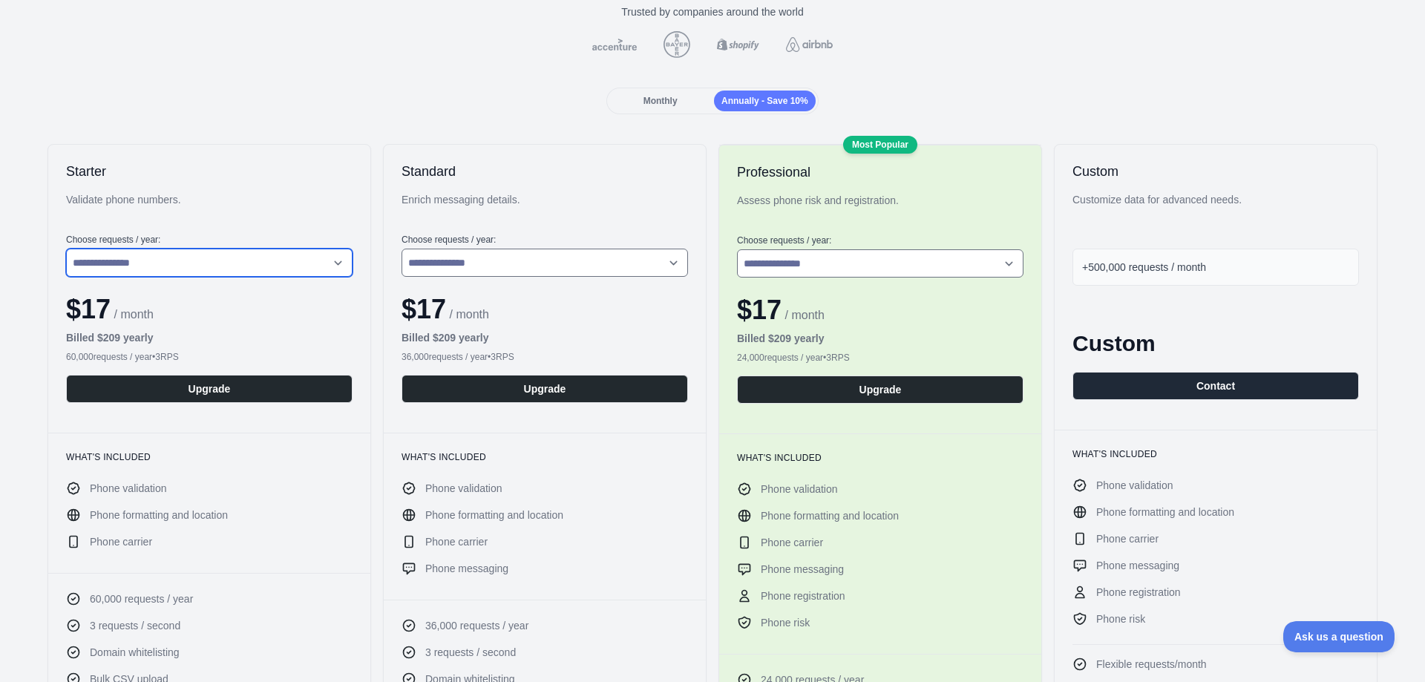
click at [211, 273] on select "**********" at bounding box center [209, 263] width 286 height 28
click at [212, 267] on select "**********" at bounding box center [209, 263] width 286 height 28
click at [84, 312] on span "$ 17" at bounding box center [88, 309] width 45 height 30
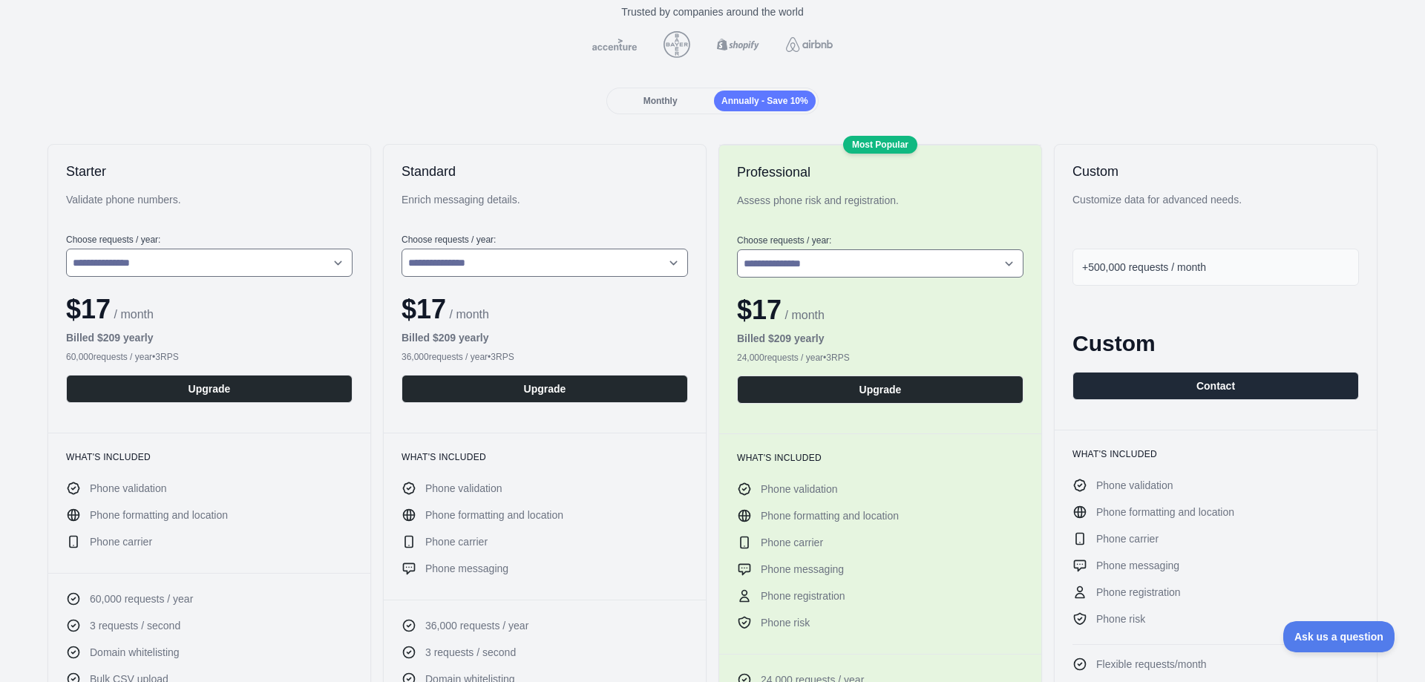
click at [468, 298] on div "$ 17 / month" at bounding box center [545, 310] width 286 height 30
click at [472, 264] on select "**********" at bounding box center [545, 263] width 286 height 28
click at [312, 315] on div "$ 17 / month" at bounding box center [209, 310] width 286 height 30
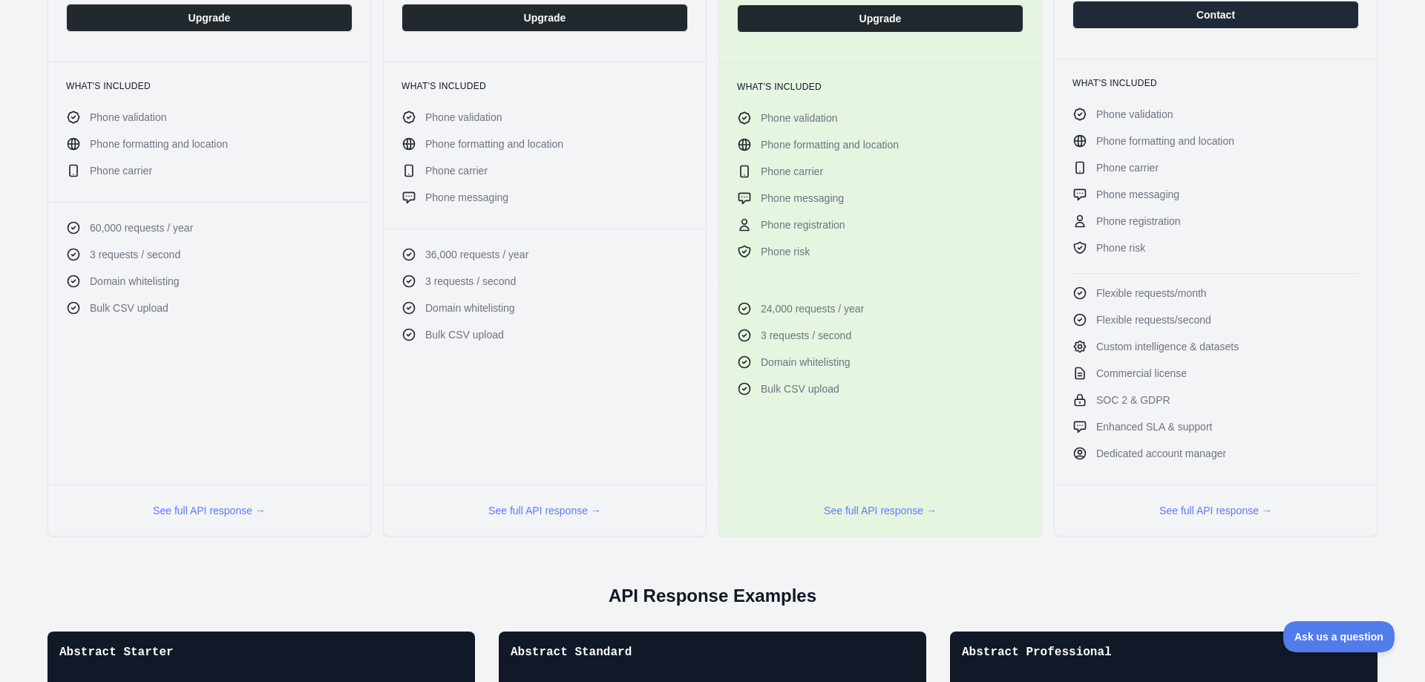
scroll to position [205, 0]
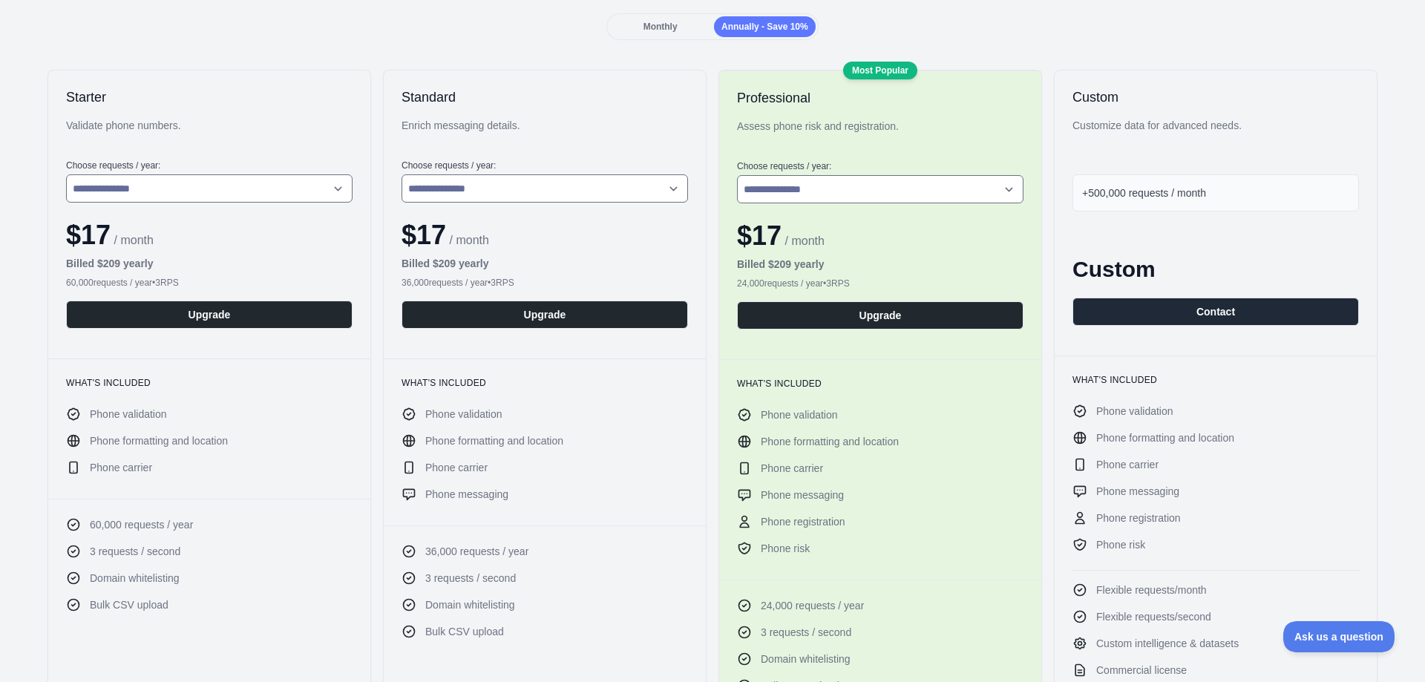
click at [1240, 189] on div "+500,000 requests / month" at bounding box center [1215, 192] width 286 height 37
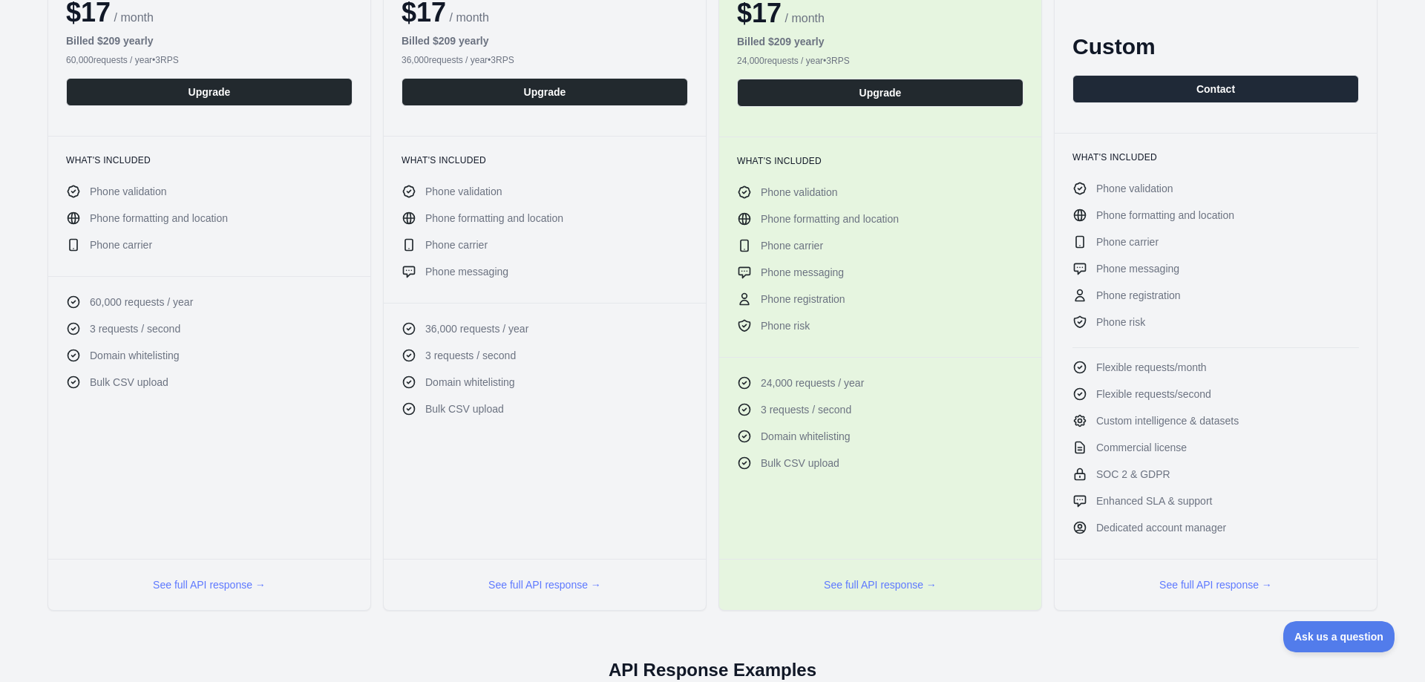
scroll to position [0, 0]
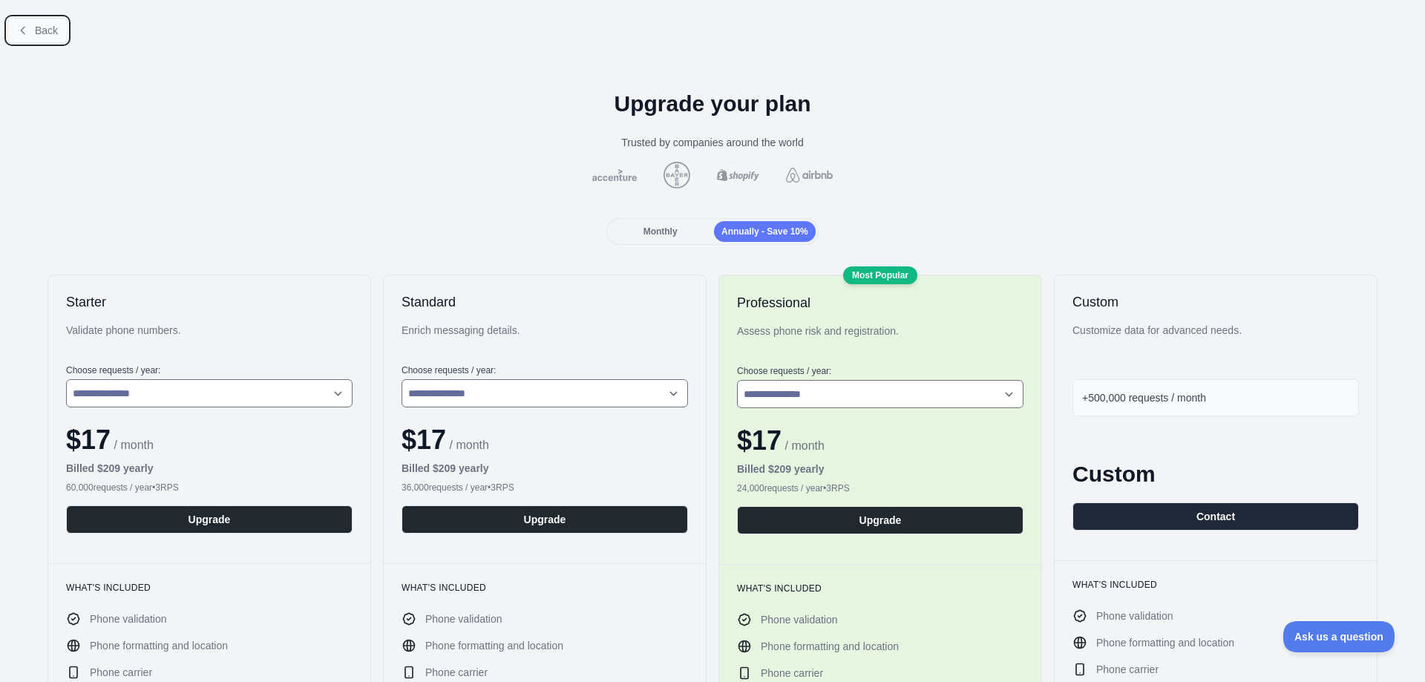
click at [14, 41] on button "Back" at bounding box center [37, 30] width 60 height 25
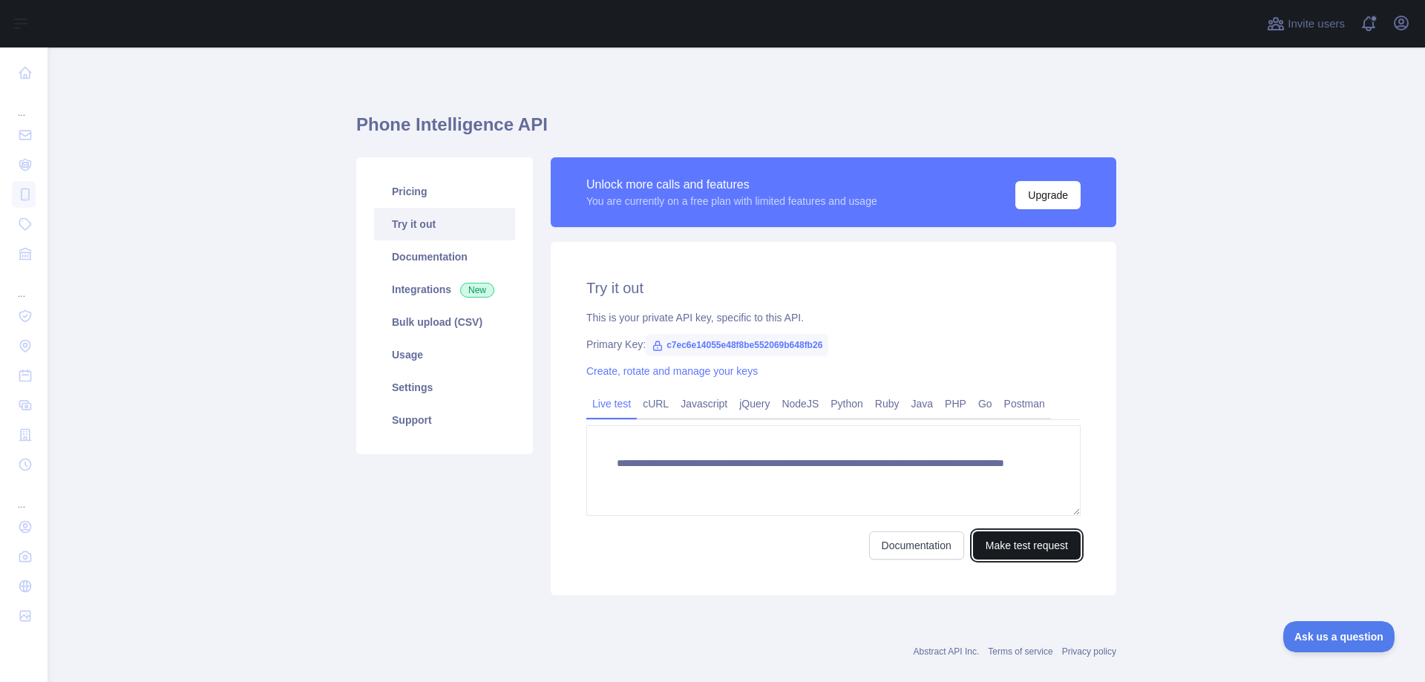
click at [1042, 547] on button "Make test request" at bounding box center [1027, 545] width 108 height 28
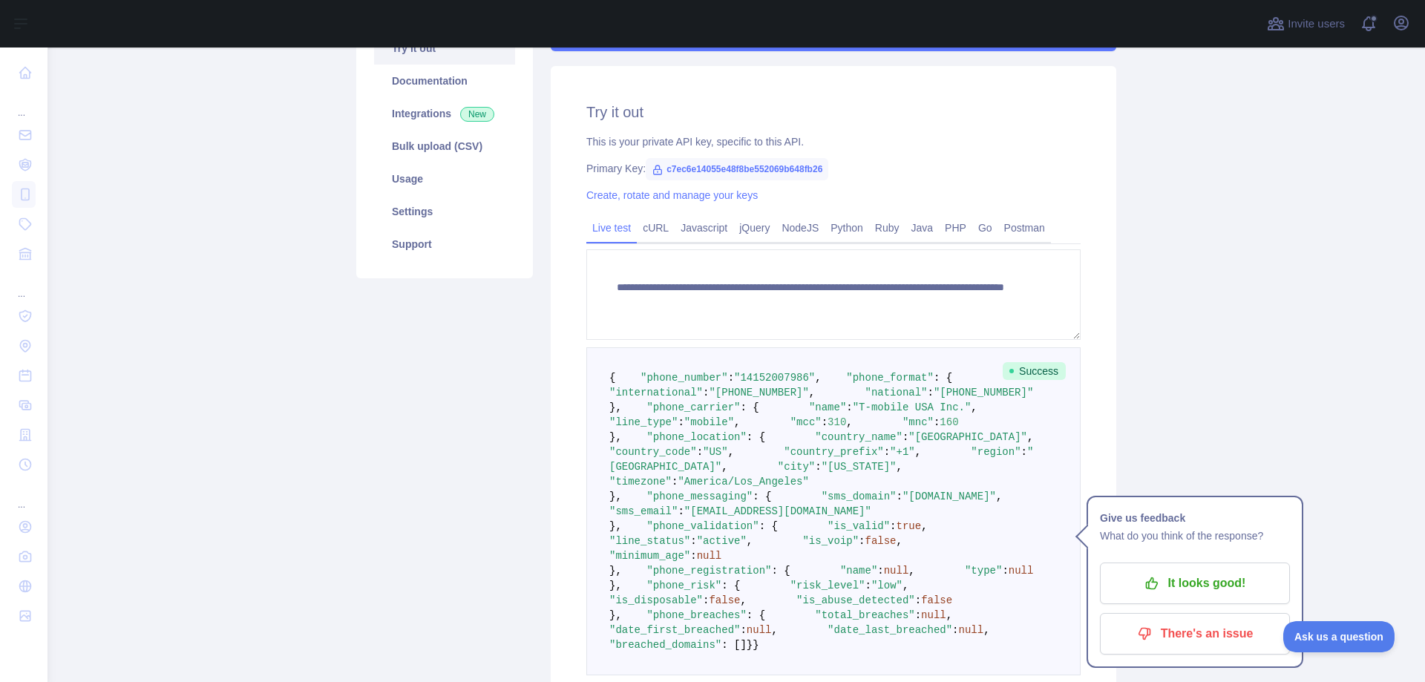
scroll to position [162, 0]
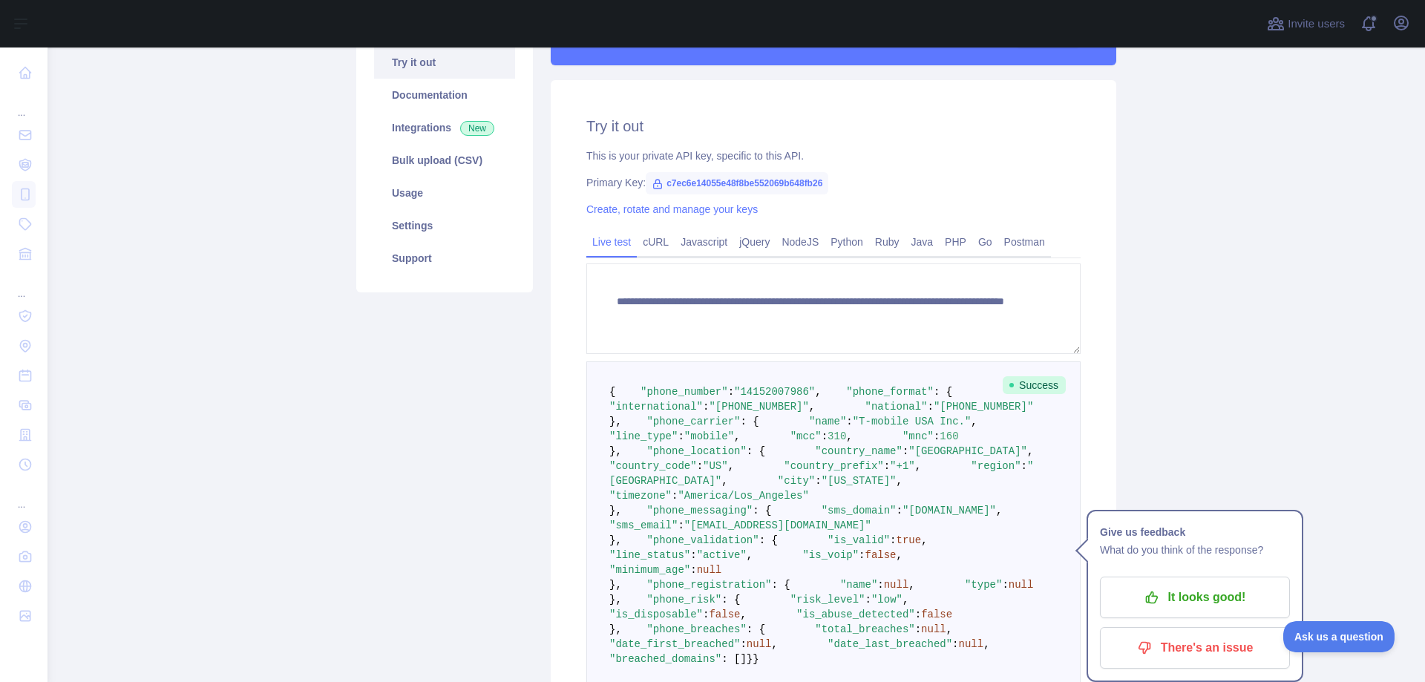
click at [757, 398] on span ""14152007986"" at bounding box center [774, 392] width 81 height 12
click at [658, 244] on link "cURL" at bounding box center [656, 242] width 38 height 24
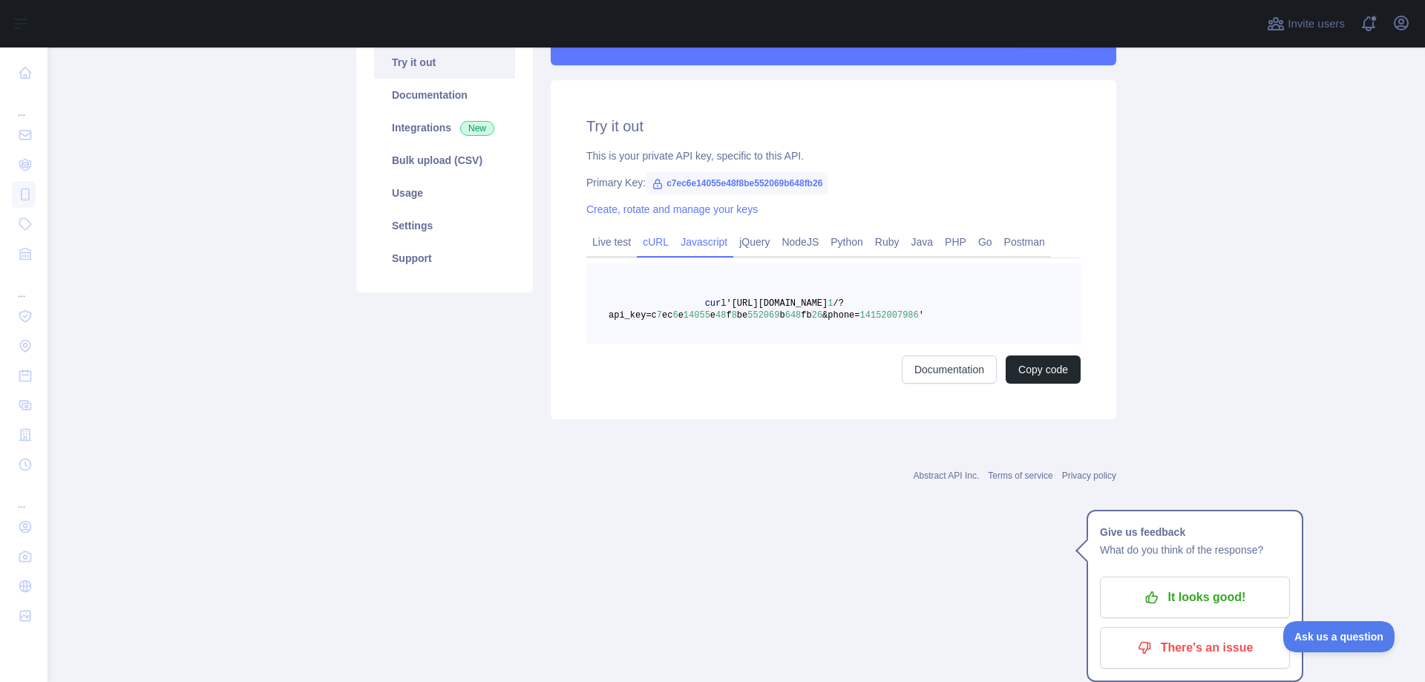
click at [701, 240] on link "Javascript" at bounding box center [704, 242] width 59 height 24
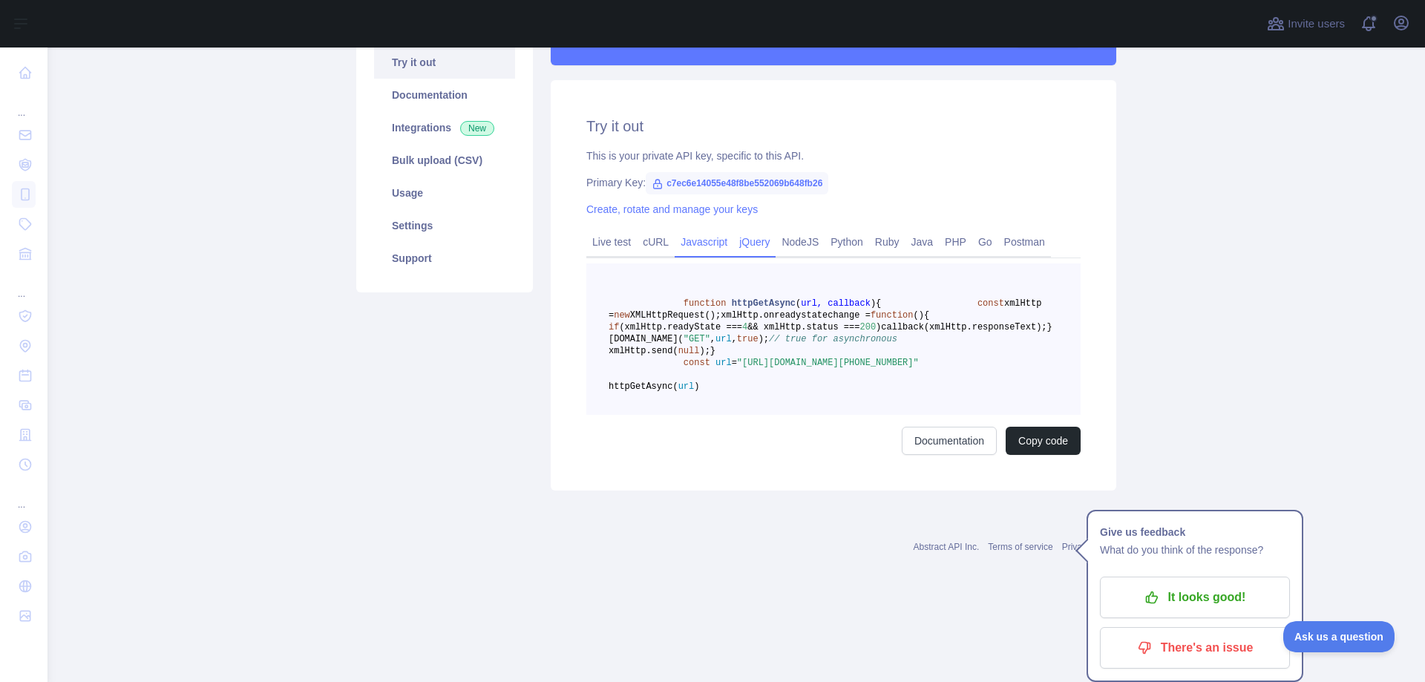
click at [751, 246] on link "jQuery" at bounding box center [754, 242] width 42 height 24
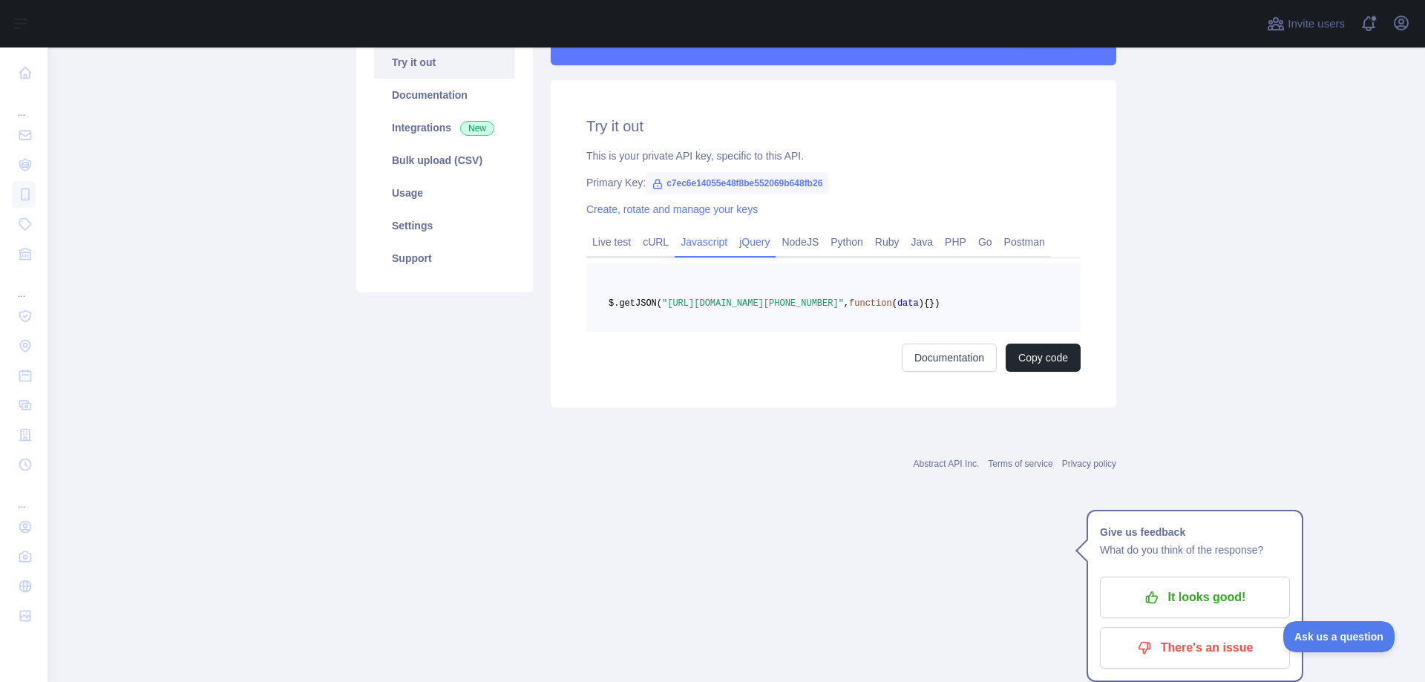
click at [695, 246] on link "Javascript" at bounding box center [704, 242] width 59 height 24
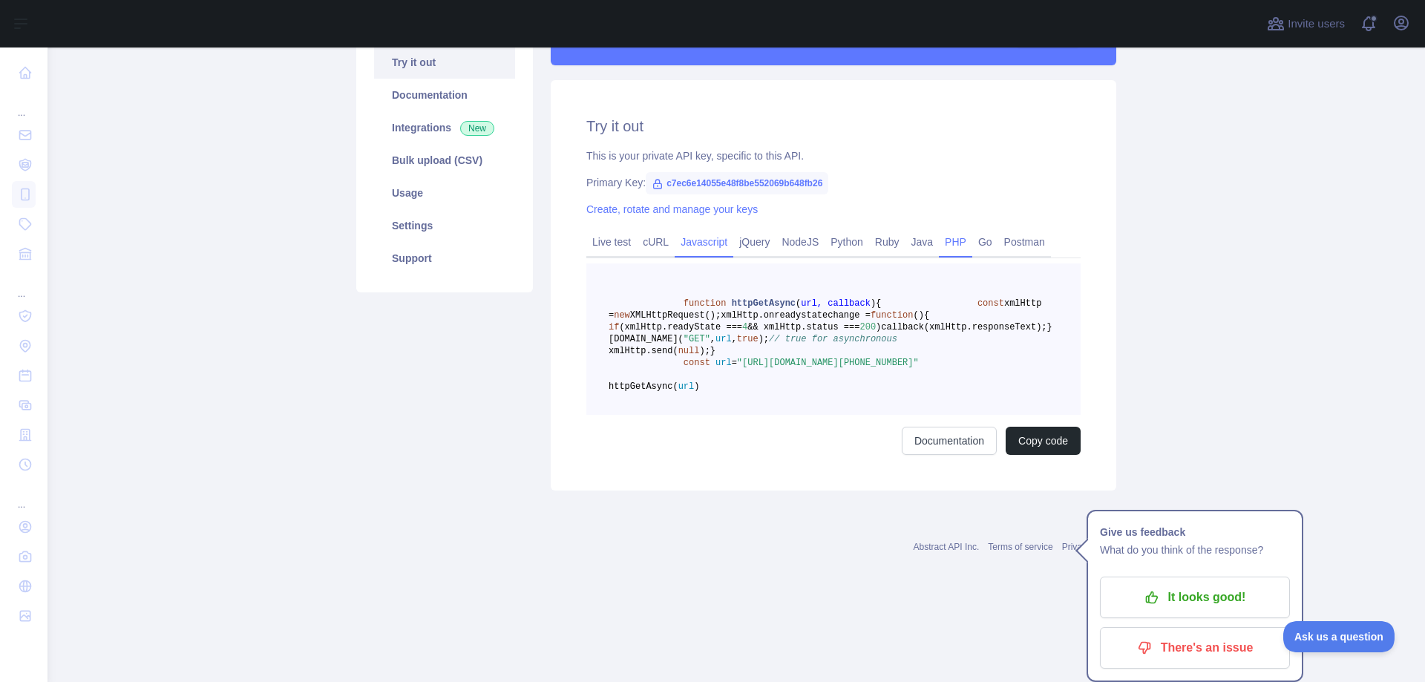
click at [949, 246] on link "PHP" at bounding box center [955, 242] width 33 height 24
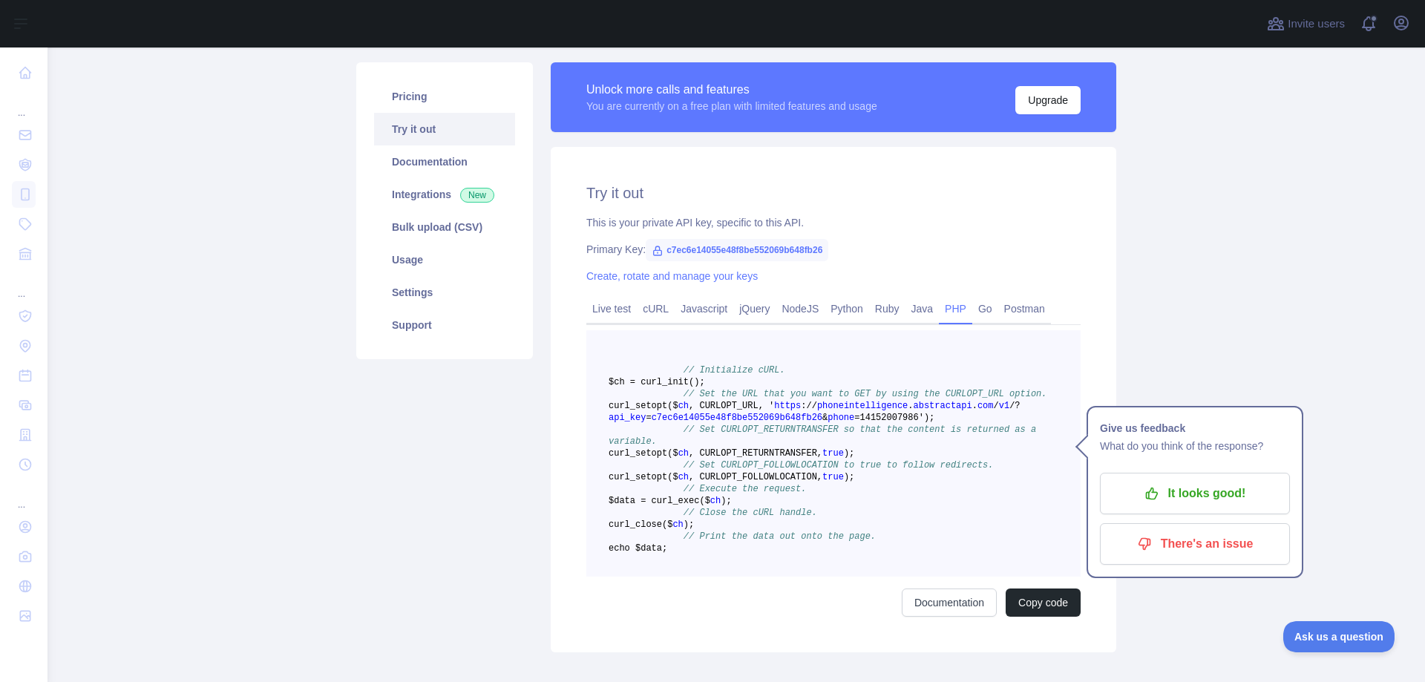
scroll to position [0, 0]
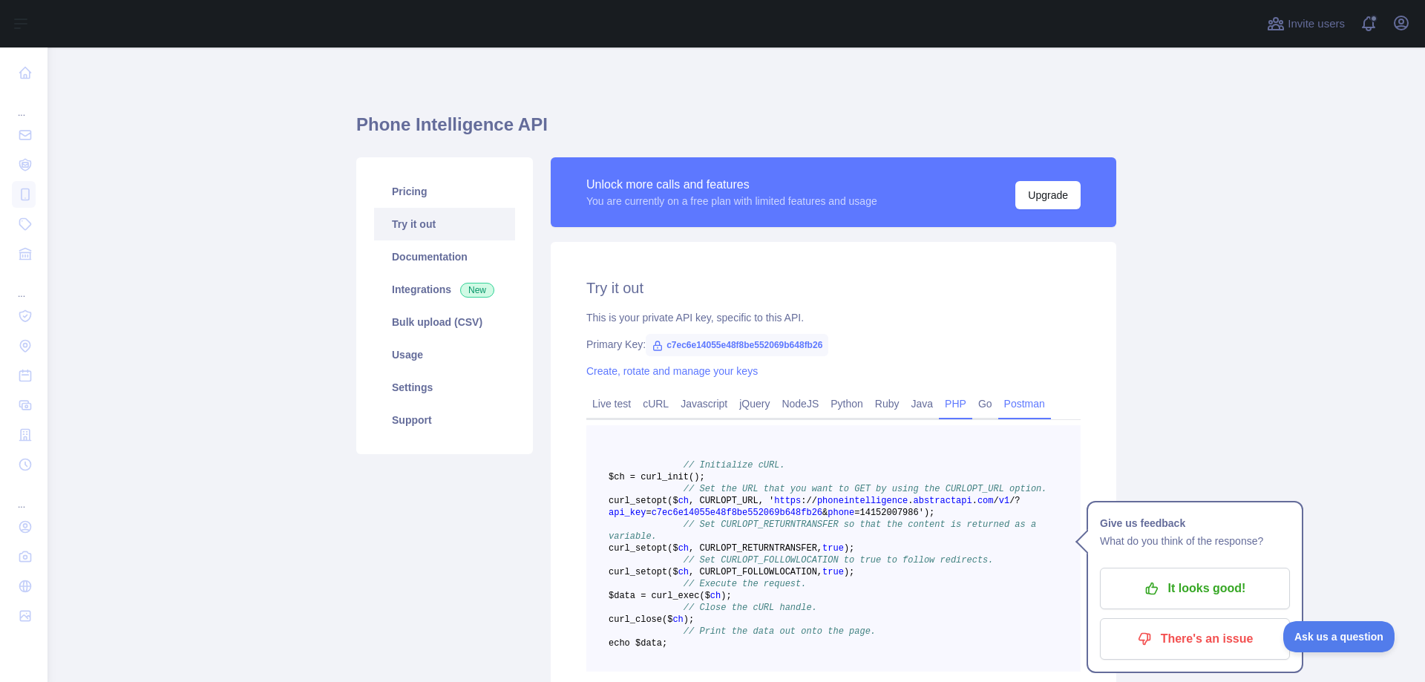
click at [1017, 396] on link "Postman" at bounding box center [1024, 404] width 53 height 24
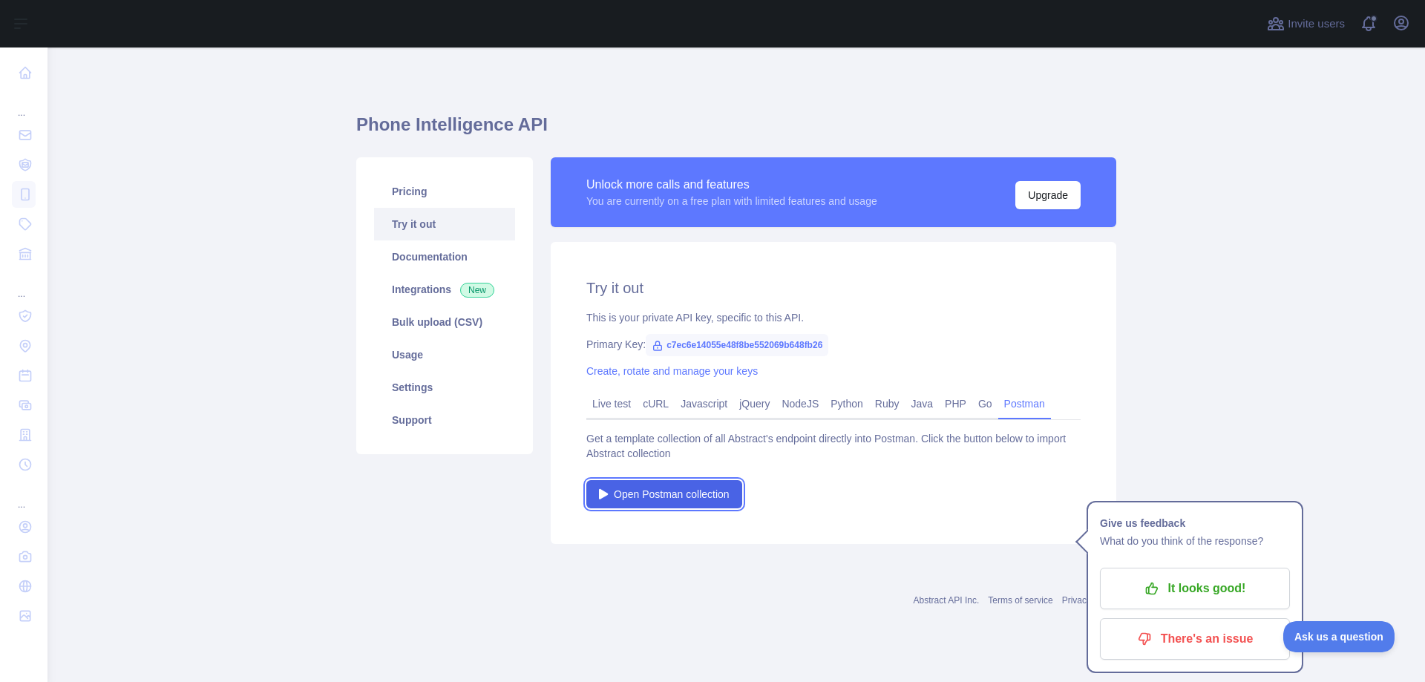
click at [698, 497] on span "Open Postman collection" at bounding box center [672, 494] width 116 height 15
click at [608, 410] on link "Live test" at bounding box center [611, 404] width 50 height 24
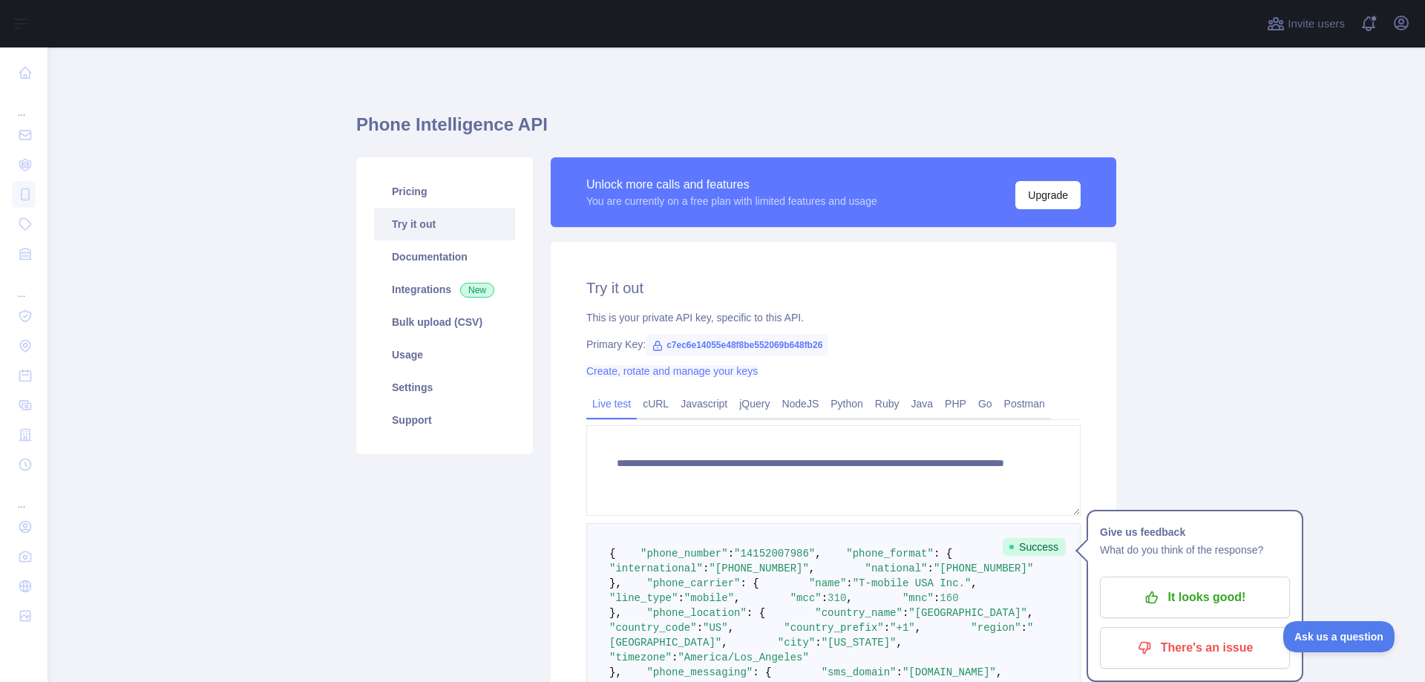
click at [678, 377] on link "Create, rotate and manage your keys" at bounding box center [671, 371] width 171 height 12
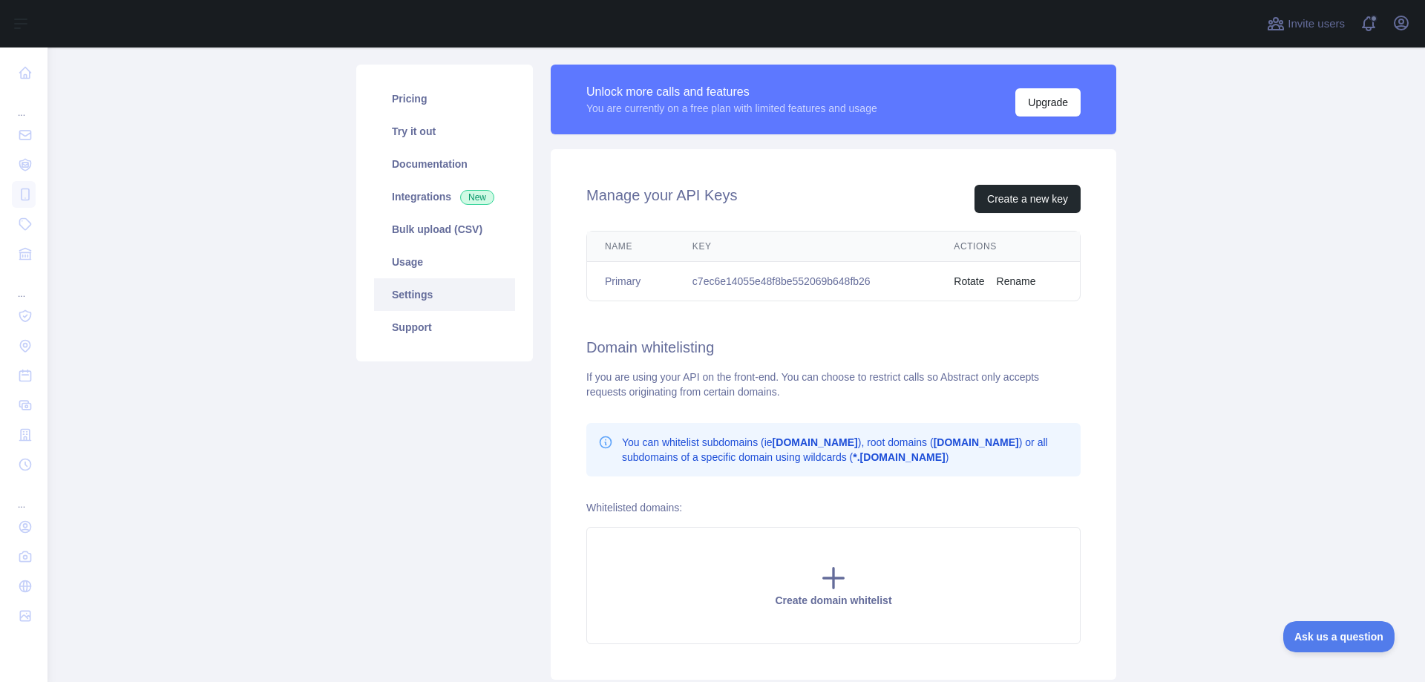
scroll to position [200, 0]
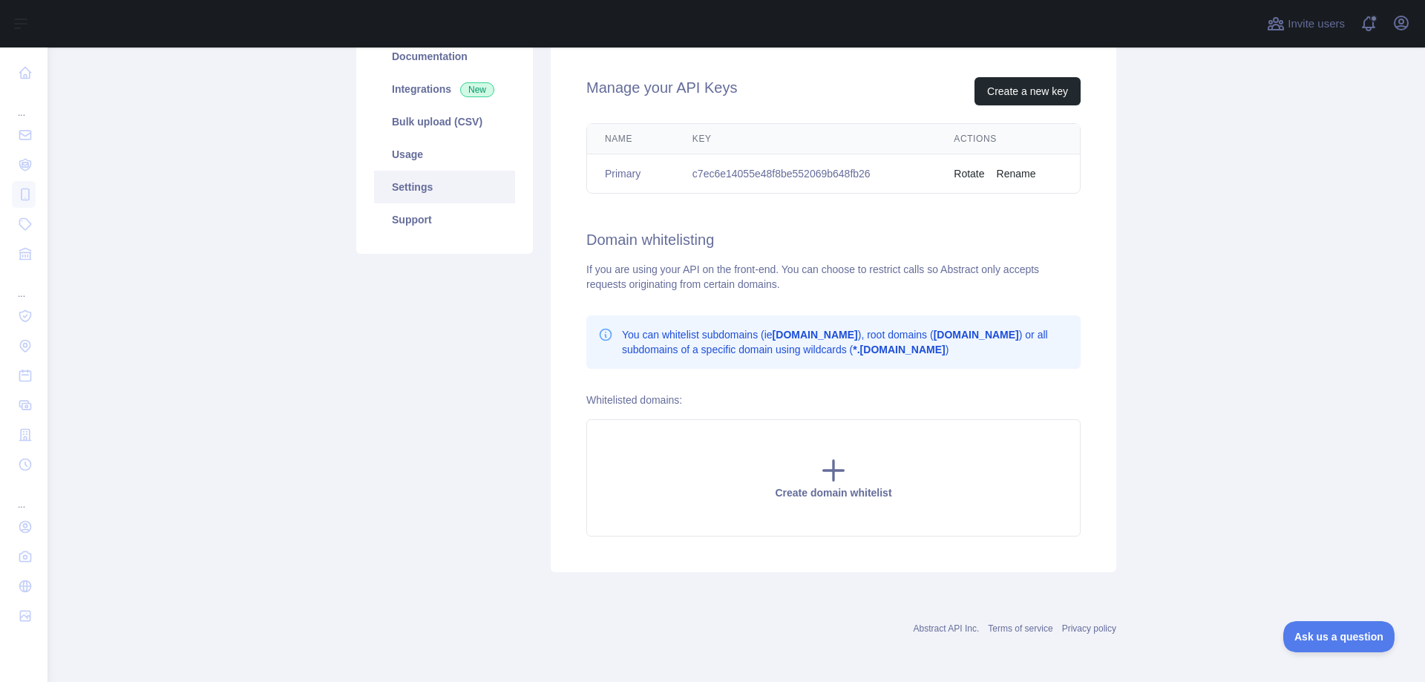
click at [1111, 297] on div "Unlock more calls and features You are currently on a free plan with limited fe…" at bounding box center [833, 264] width 583 height 615
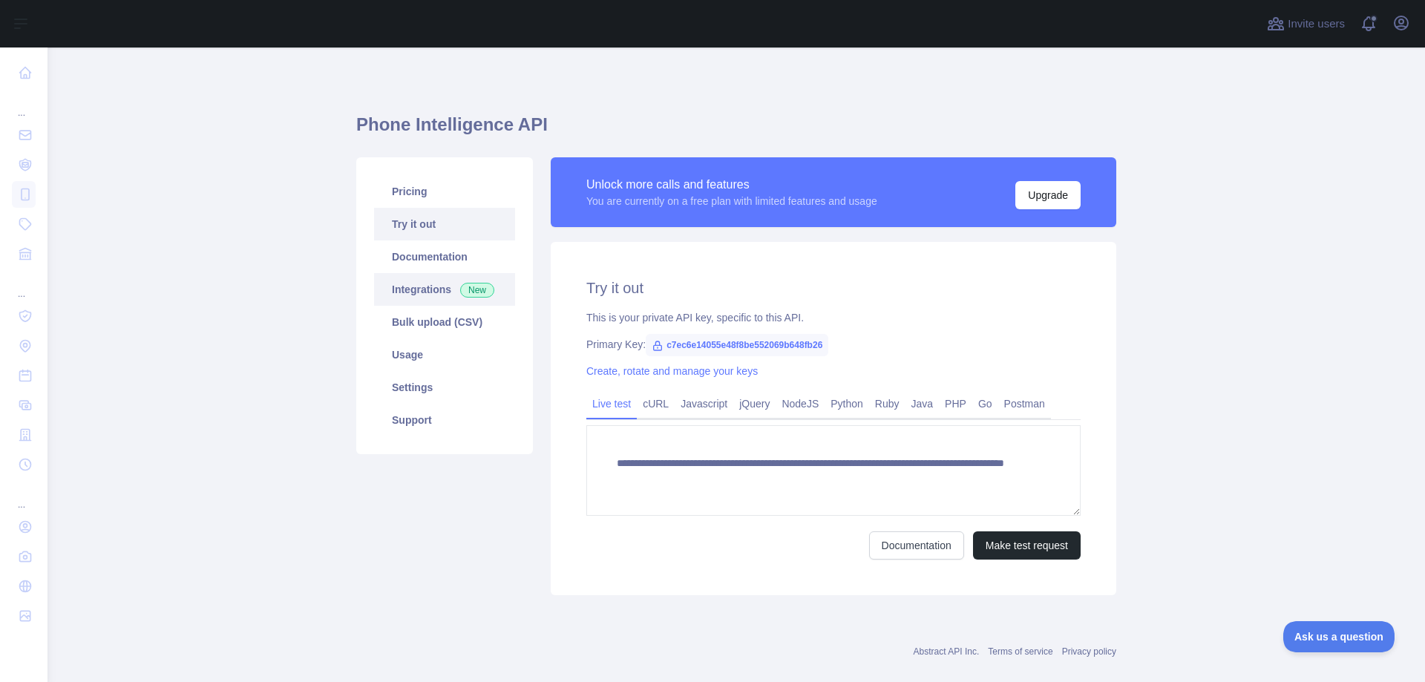
click at [429, 287] on link "Integrations New" at bounding box center [444, 289] width 141 height 33
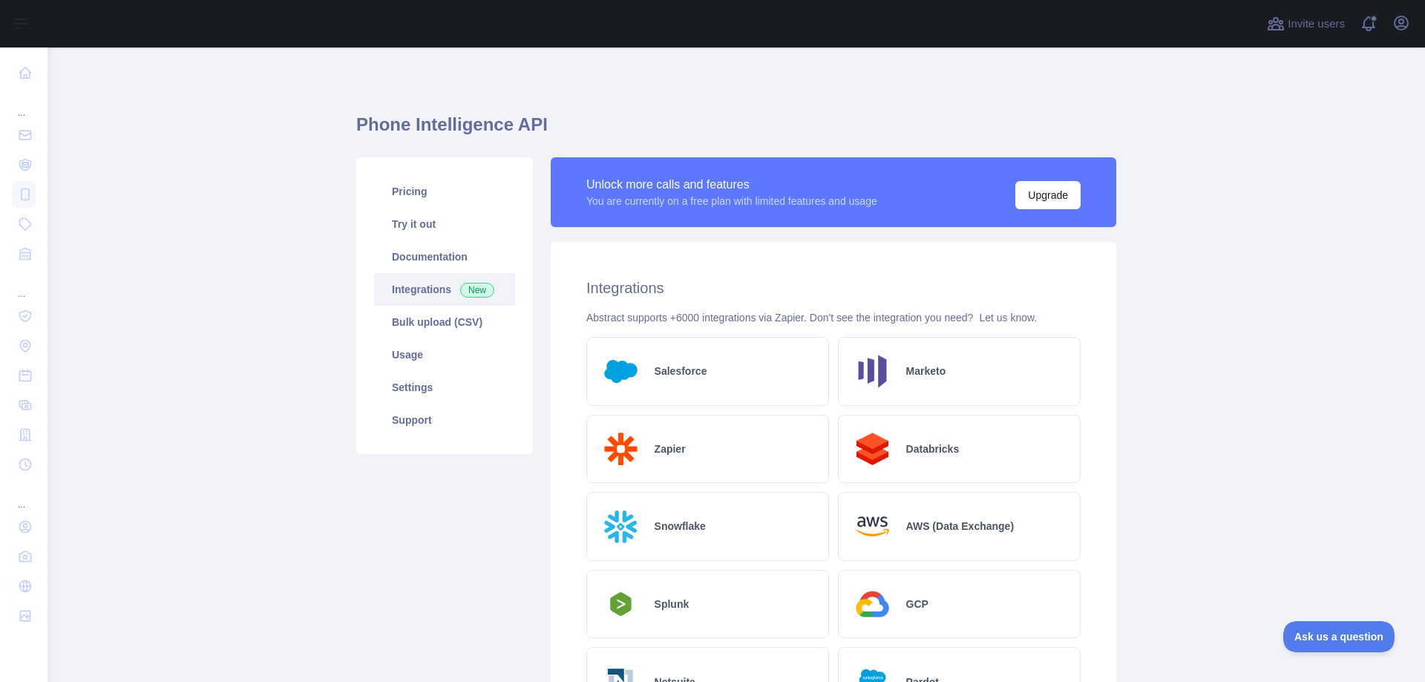
click at [651, 320] on div "Abstract supports +6000 integrations via Zapier. Don't see the integration you …" at bounding box center [833, 317] width 494 height 15
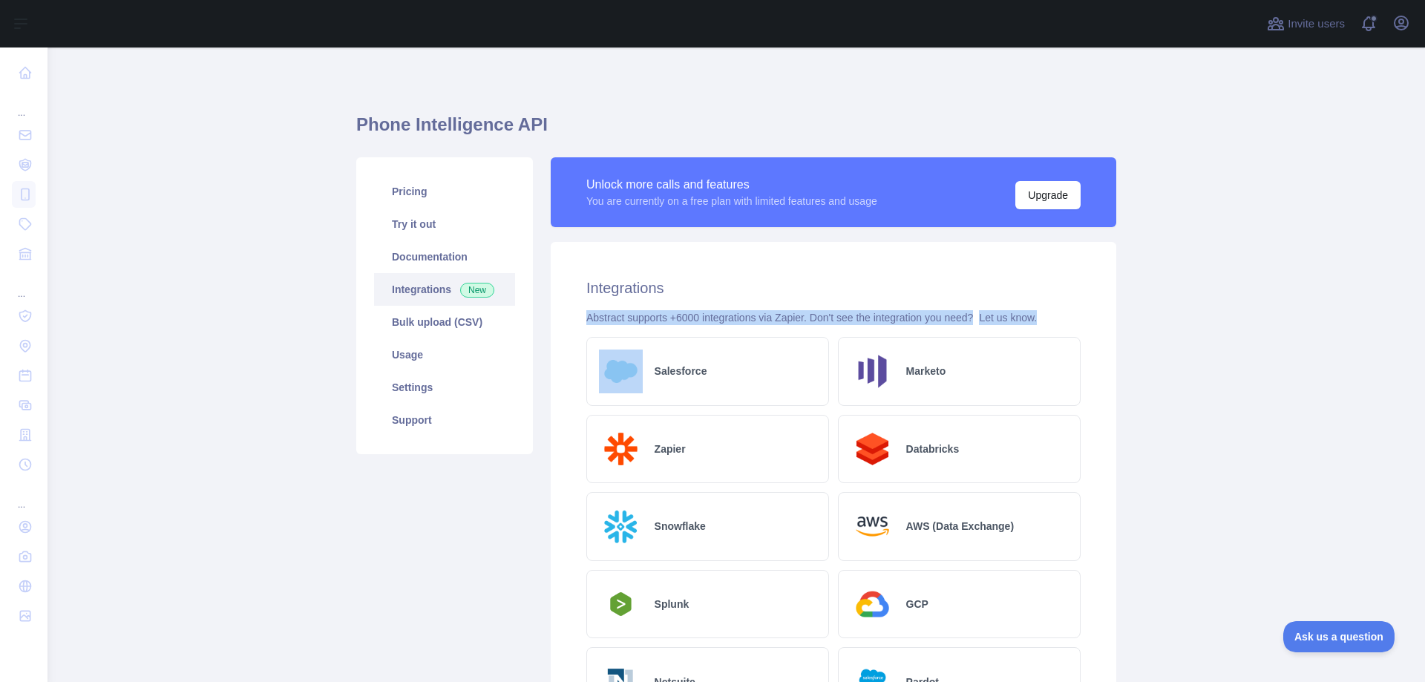
click at [651, 320] on div "Abstract supports +6000 integrations via Zapier. Don't see the integration you …" at bounding box center [833, 317] width 494 height 15
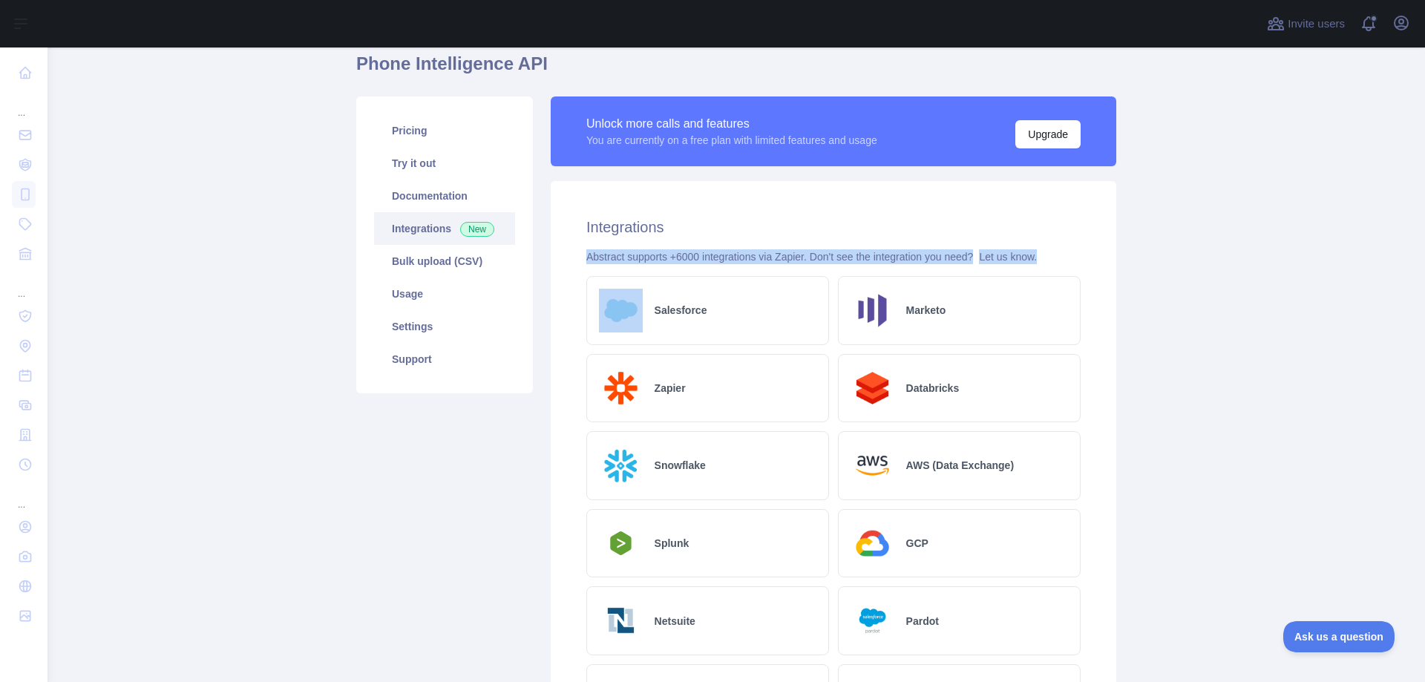
scroll to position [56, 0]
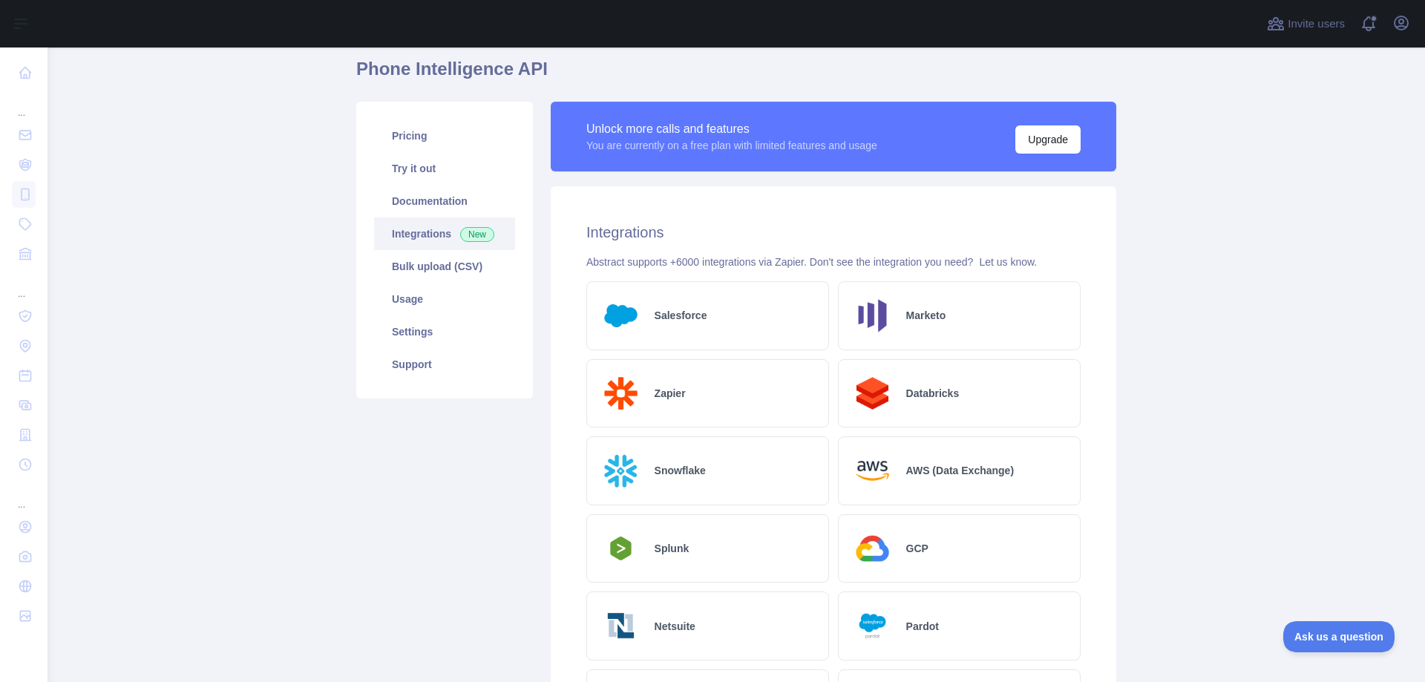
click at [1121, 317] on main "Phone Intelligence API Pricing Try it out Documentation Integrations New Bulk u…" at bounding box center [737, 365] width 1378 height 635
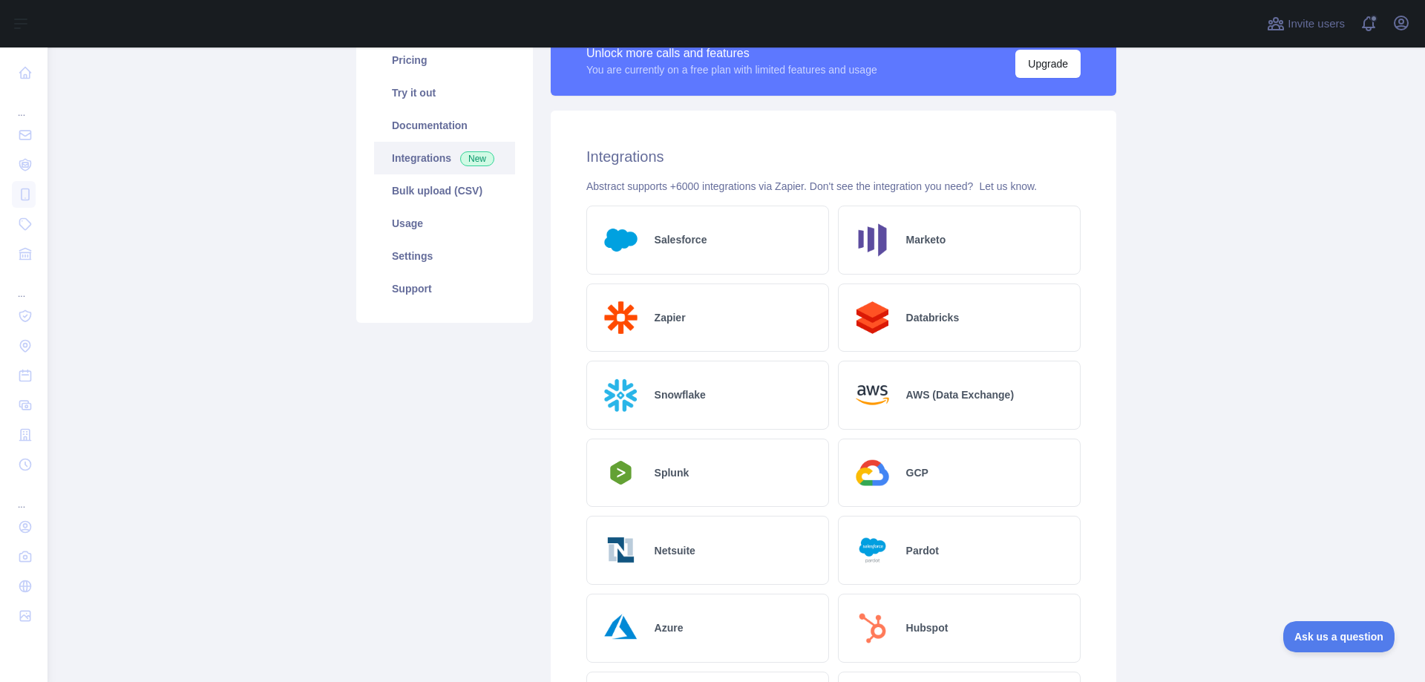
scroll to position [0, 0]
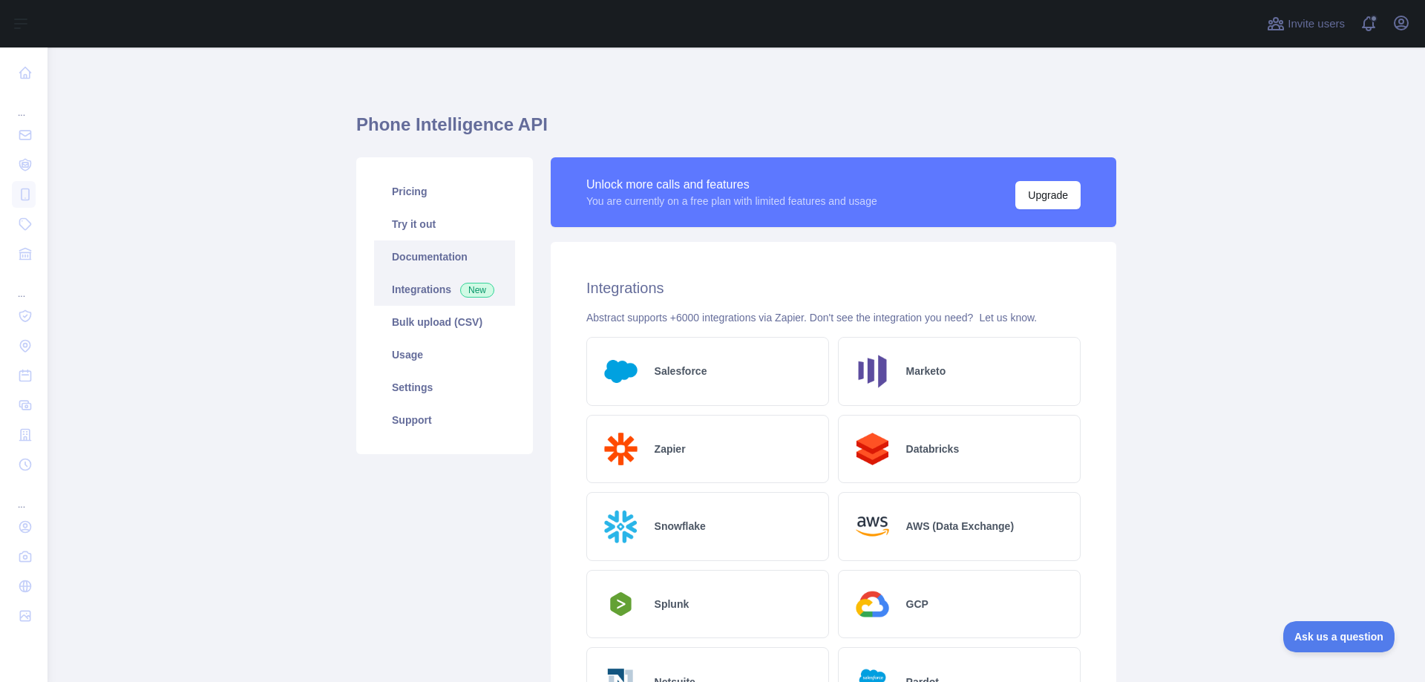
click at [438, 257] on link "Documentation" at bounding box center [444, 256] width 141 height 33
click at [603, 289] on h2 "Integrations" at bounding box center [833, 288] width 494 height 21
copy h2 "Integrations"
click at [450, 128] on h1 "Phone Intelligence API" at bounding box center [736, 131] width 760 height 36
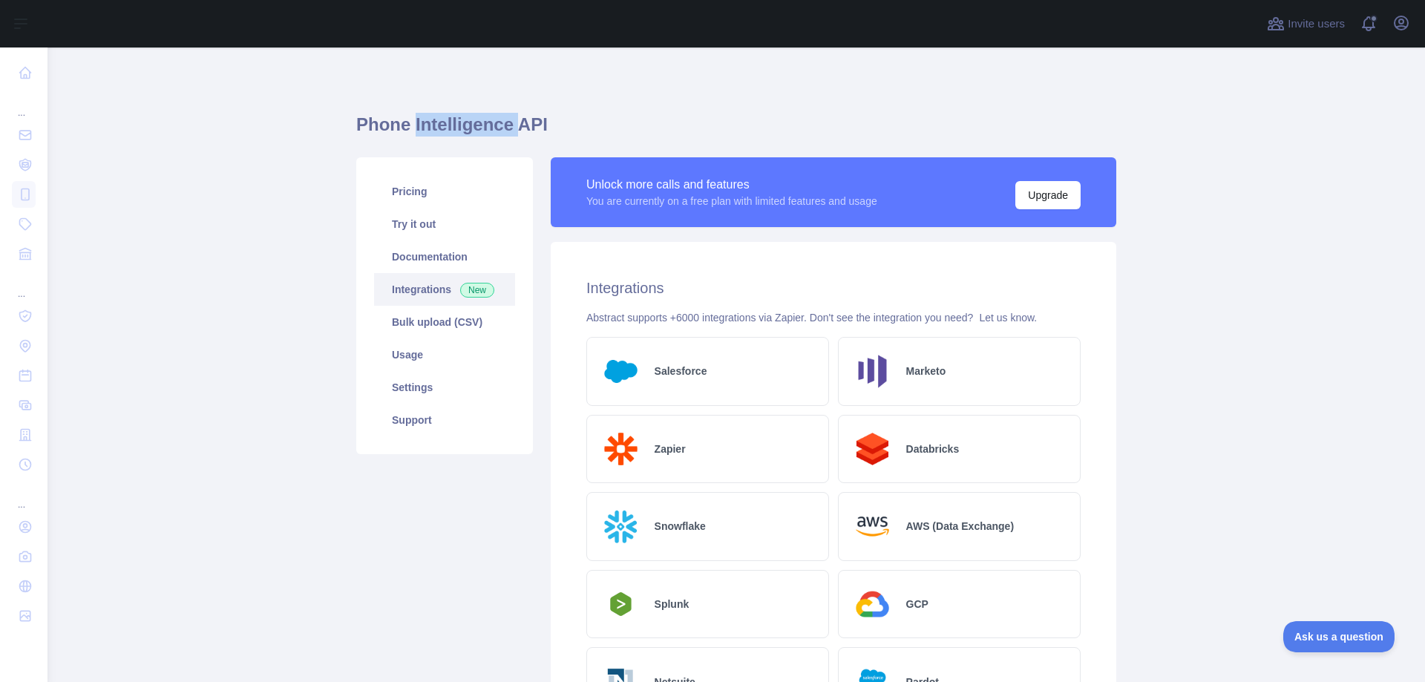
click at [450, 128] on h1 "Phone Intelligence API" at bounding box center [736, 131] width 760 height 36
drag, startPoint x: 450, startPoint y: 128, endPoint x: 820, endPoint y: 103, distance: 371.2
click at [437, 124] on h1 "Phone Intelligence API" at bounding box center [736, 131] width 760 height 36
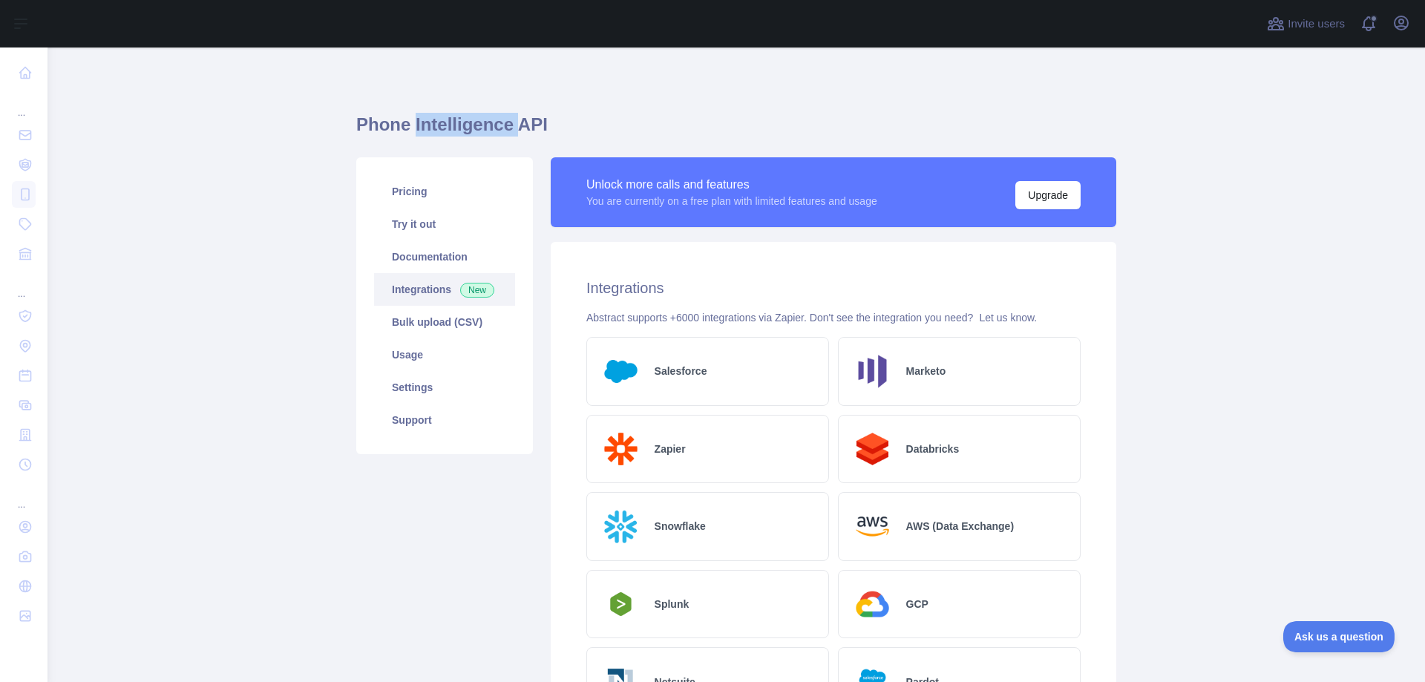
click at [437, 124] on h1 "Phone Intelligence API" at bounding box center [736, 131] width 760 height 36
copy h1 "Phone Intelligence API"
